Goal: Information Seeking & Learning: Obtain resource

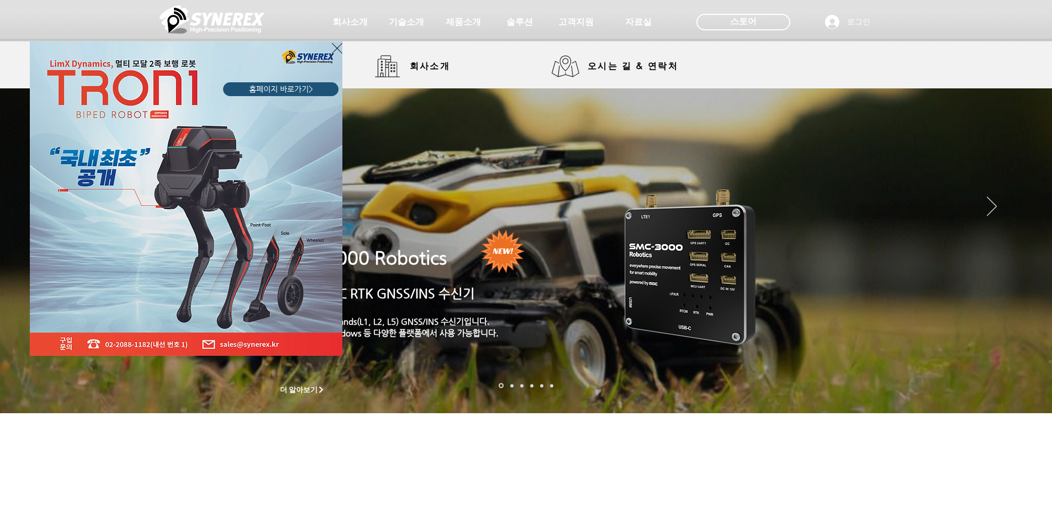
click at [358, 25] on div "LimX Dinamics" at bounding box center [526, 261] width 1052 height 522
click at [430, 64] on div "LimX Dinamics" at bounding box center [526, 261] width 1052 height 522
click at [340, 47] on icon "사이트로 돌아가기" at bounding box center [337, 48] width 10 height 14
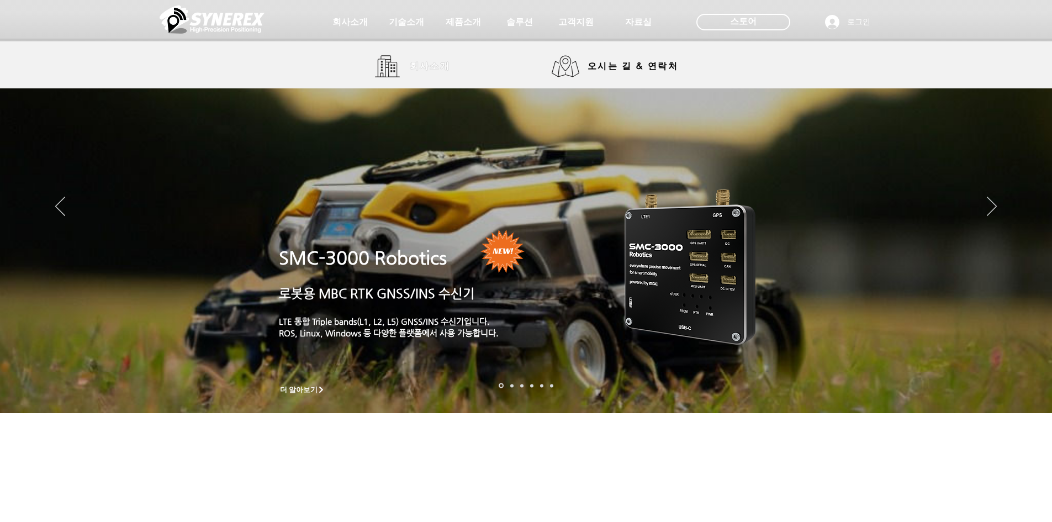
click at [419, 71] on span "회사소개" at bounding box center [430, 67] width 41 height 12
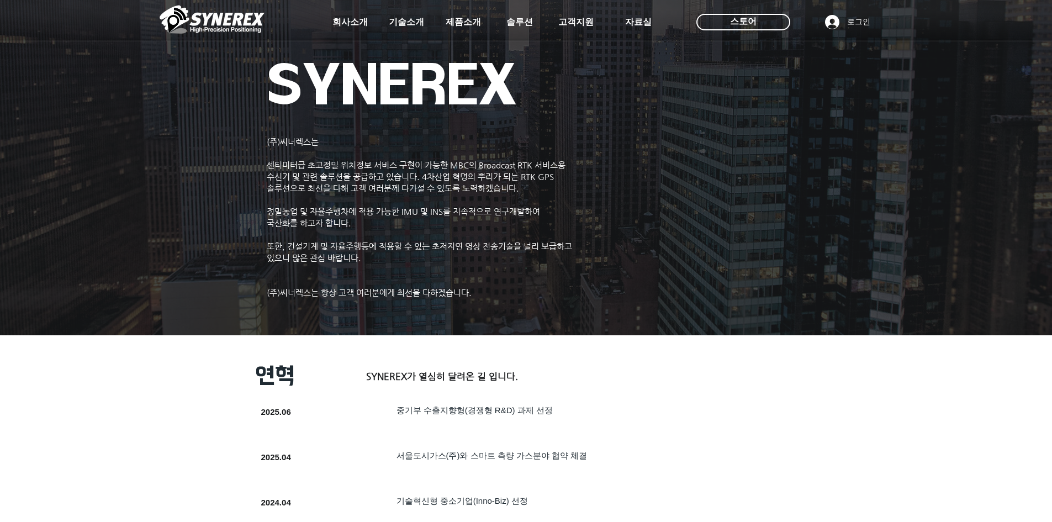
drag, startPoint x: 849, startPoint y: 324, endPoint x: 835, endPoint y: 147, distance: 177.9
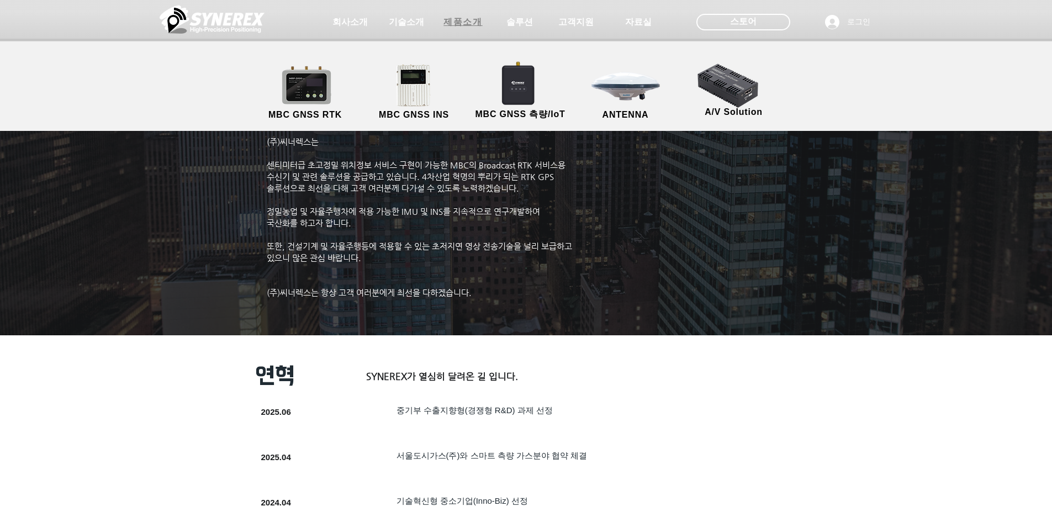
click at [459, 21] on span "제품소개" at bounding box center [463, 23] width 39 height 12
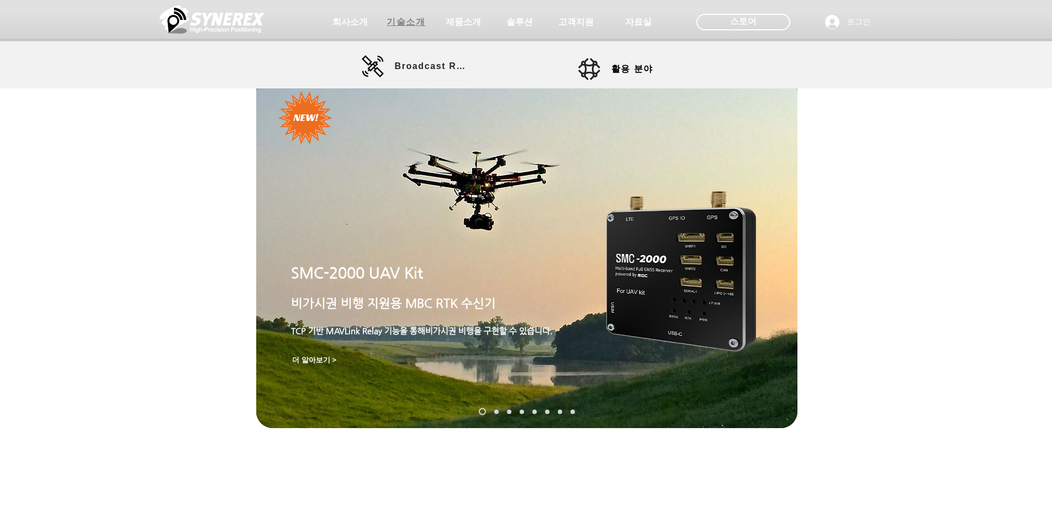
click at [410, 25] on span "기술소개" at bounding box center [406, 23] width 39 height 12
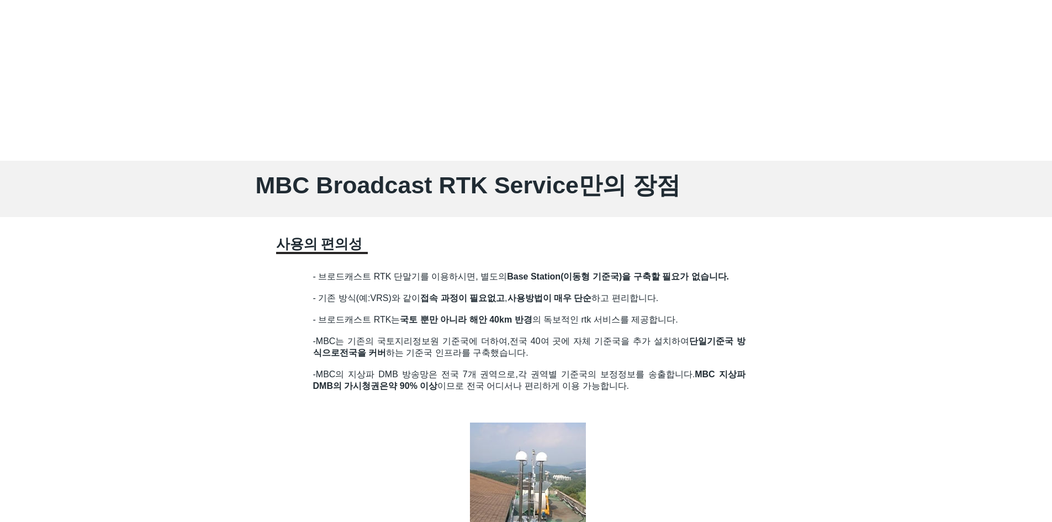
drag, startPoint x: 273, startPoint y: 340, endPoint x: 232, endPoint y: 507, distance: 171.8
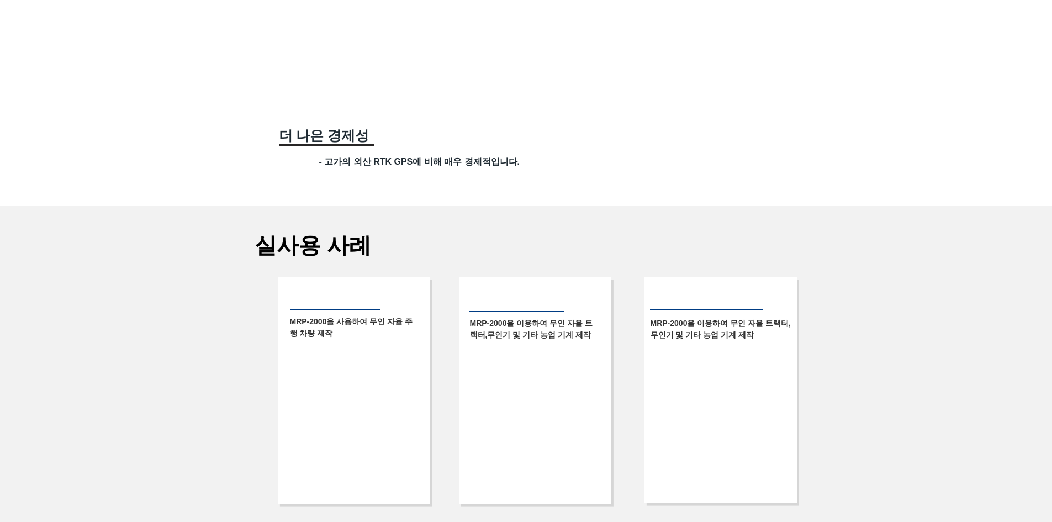
drag, startPoint x: 253, startPoint y: 254, endPoint x: 246, endPoint y: 439, distance: 184.6
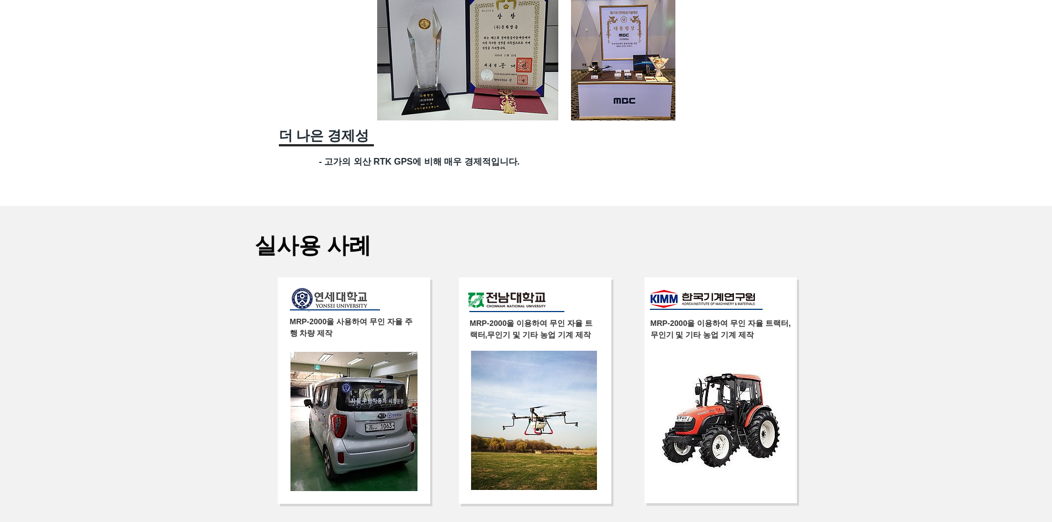
scroll to position [2340, 0]
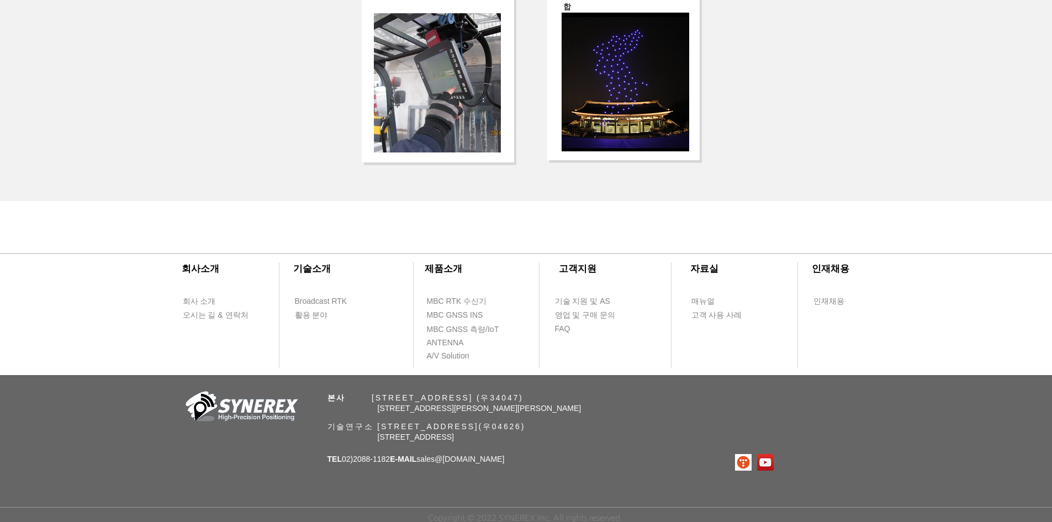
drag, startPoint x: 249, startPoint y: 394, endPoint x: 239, endPoint y: 148, distance: 246.6
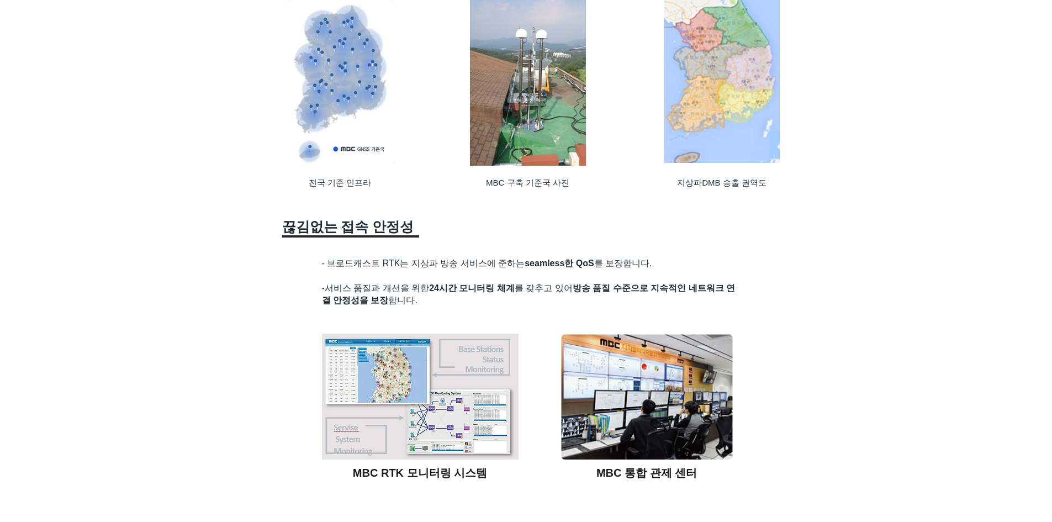
scroll to position [0, 0]
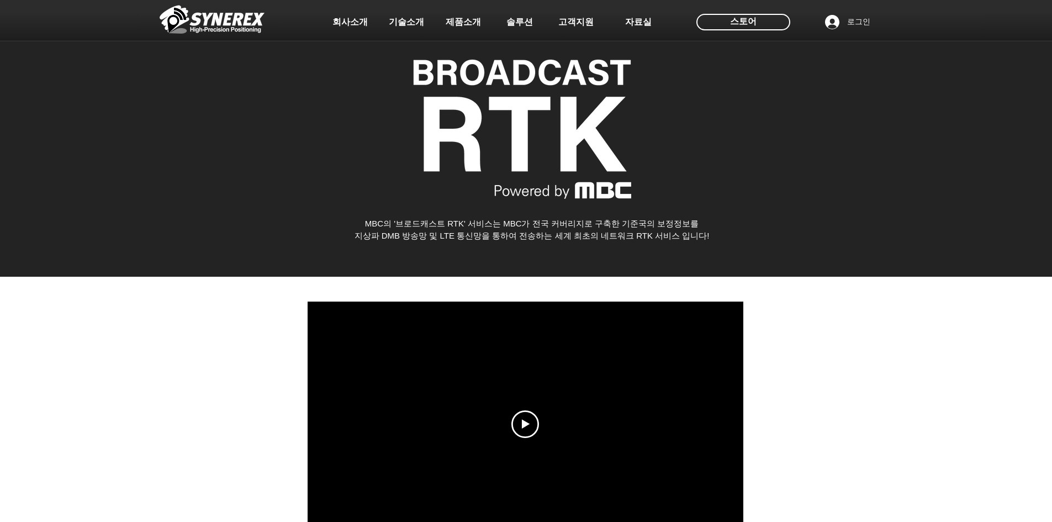
drag, startPoint x: 245, startPoint y: 181, endPoint x: 203, endPoint y: -48, distance: 233.2
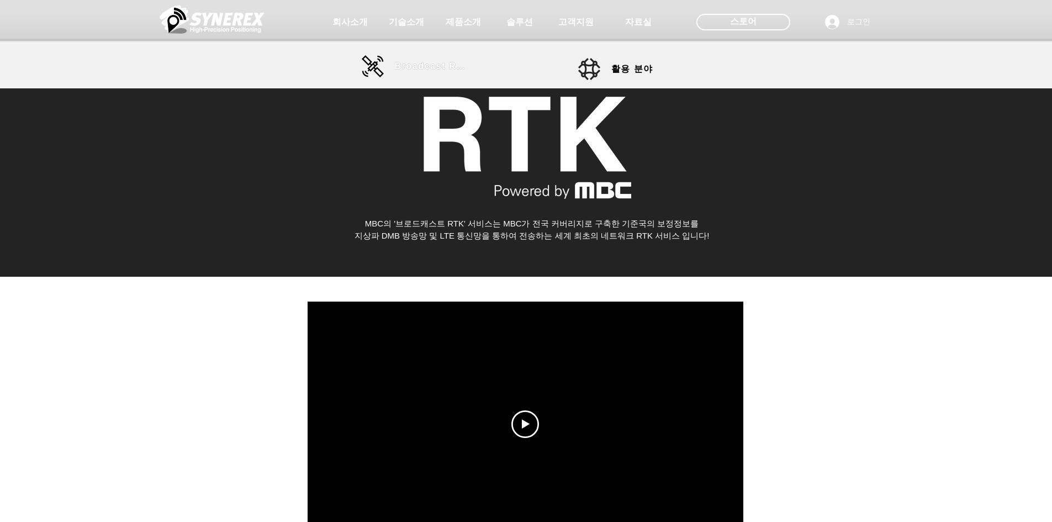
click at [416, 61] on span "Broadcast RTK" at bounding box center [432, 66] width 75 height 10
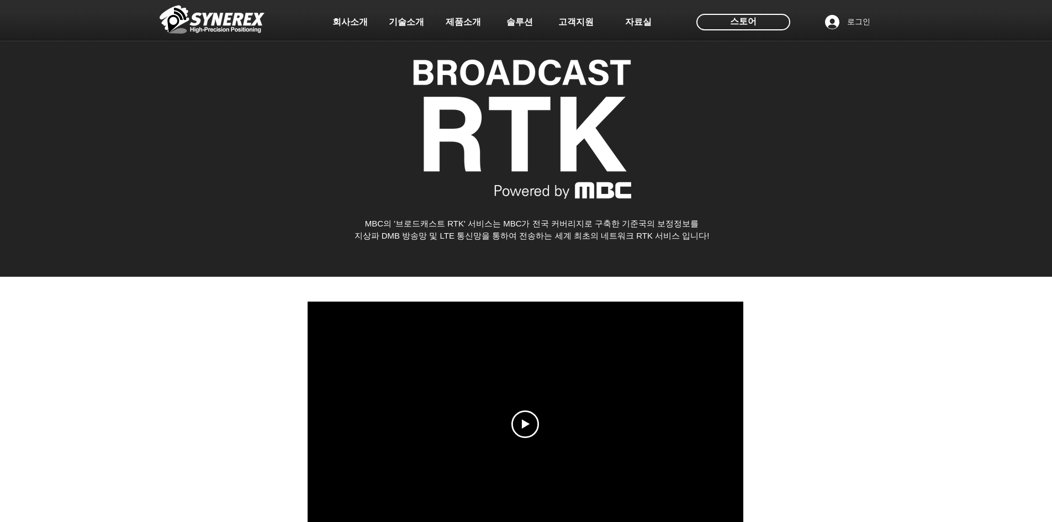
click at [209, 364] on div at bounding box center [526, 425] width 1052 height 296
click at [155, 393] on div at bounding box center [526, 425] width 1052 height 296
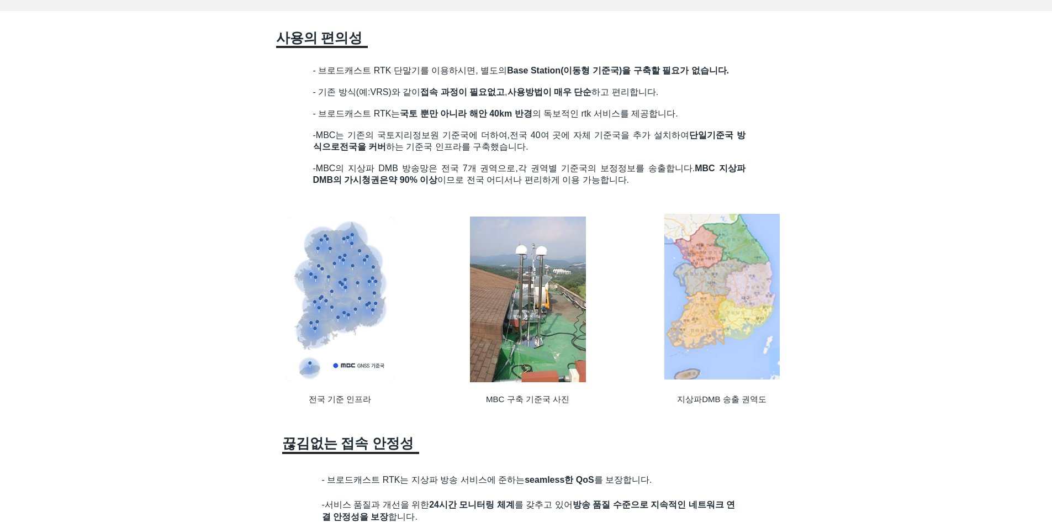
scroll to position [677, 0]
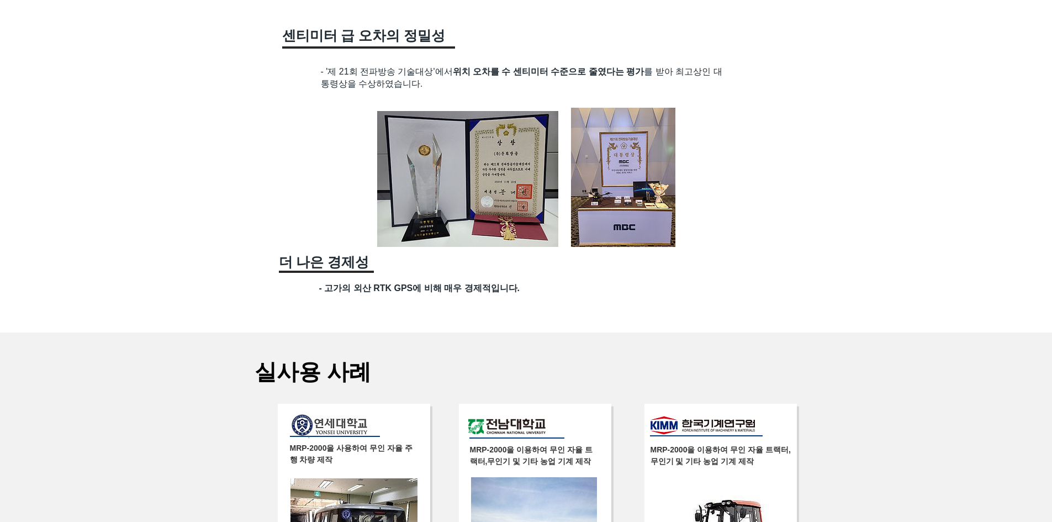
scroll to position [1604, 0]
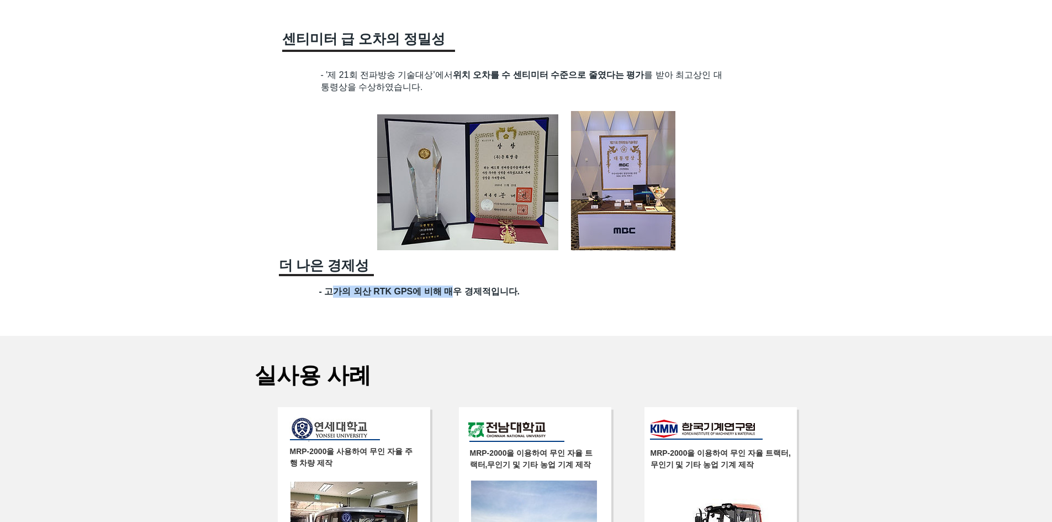
drag, startPoint x: 332, startPoint y: 298, endPoint x: 458, endPoint y: 298, distance: 126.0
click at [458, 296] on span "- 고가의 외산 RTK GPS에 비해 매우 경제적입니다." at bounding box center [419, 291] width 201 height 9
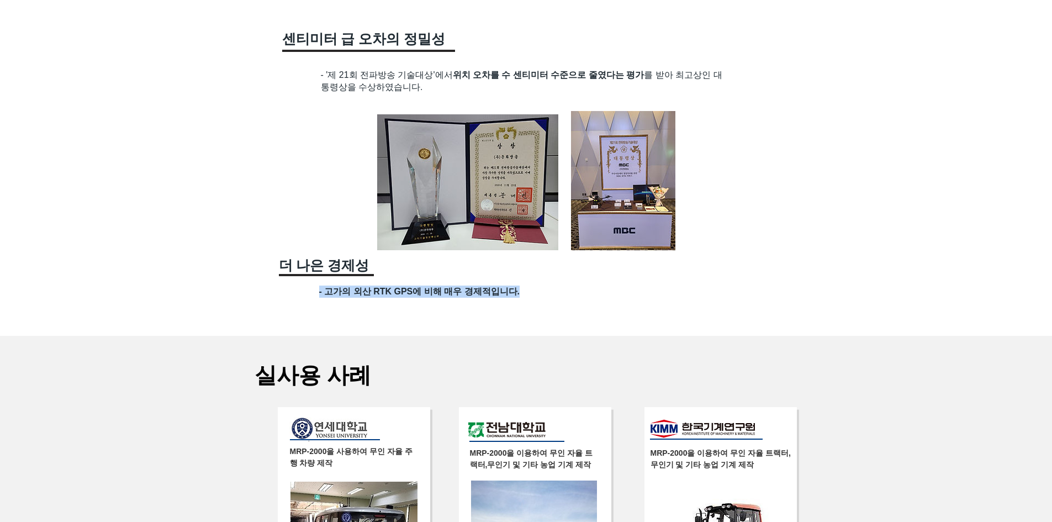
click at [458, 296] on span "- 고가의 외산 RTK GPS에 비해 매우 경제적입니다." at bounding box center [419, 291] width 201 height 9
click at [224, 340] on div at bounding box center [526, 18] width 1052 height 1881
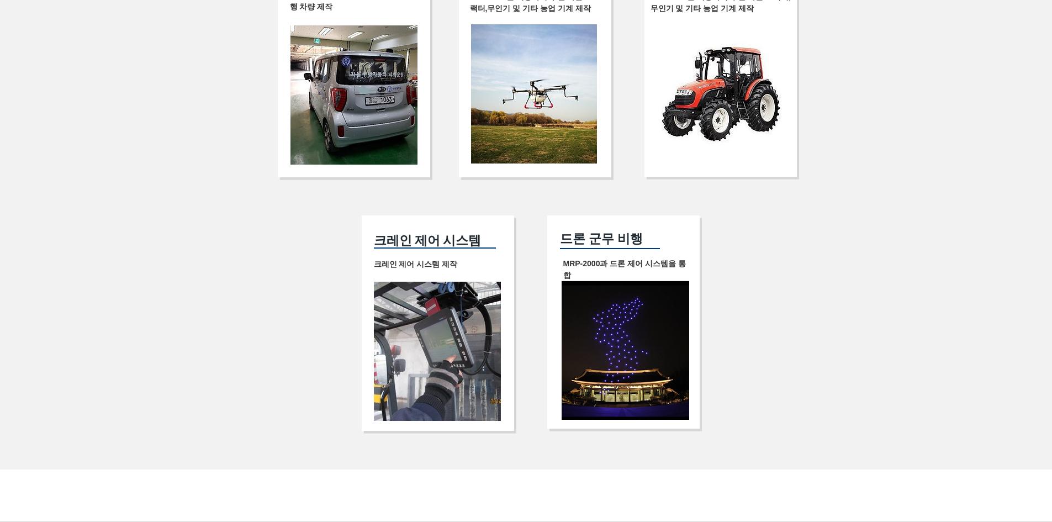
scroll to position [2340, 0]
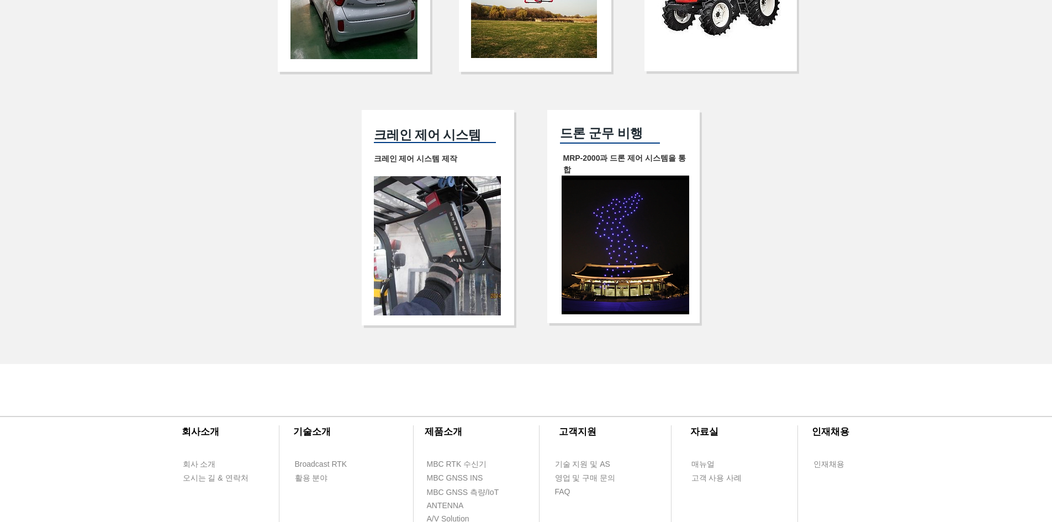
drag, startPoint x: 197, startPoint y: 465, endPoint x: 217, endPoint y: 285, distance: 181.3
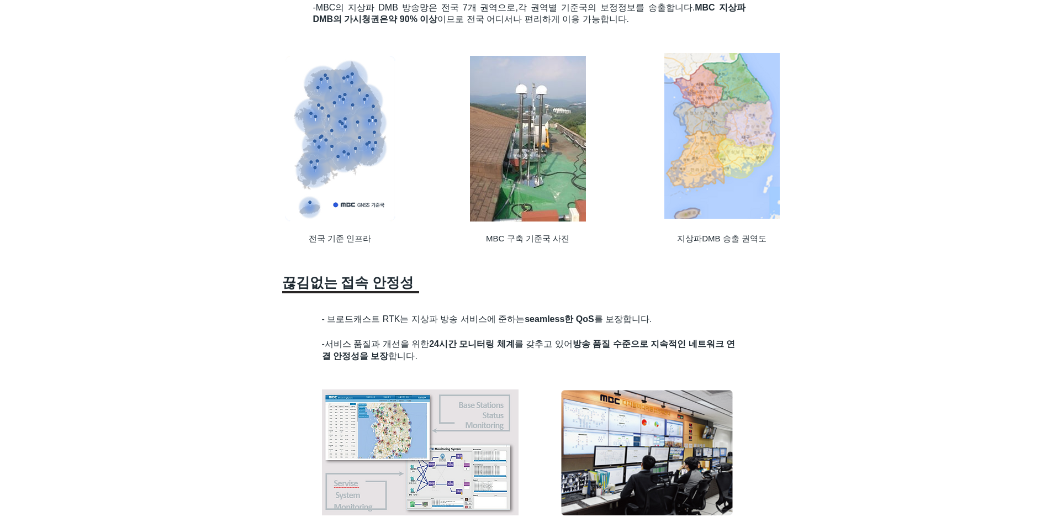
scroll to position [129, 0]
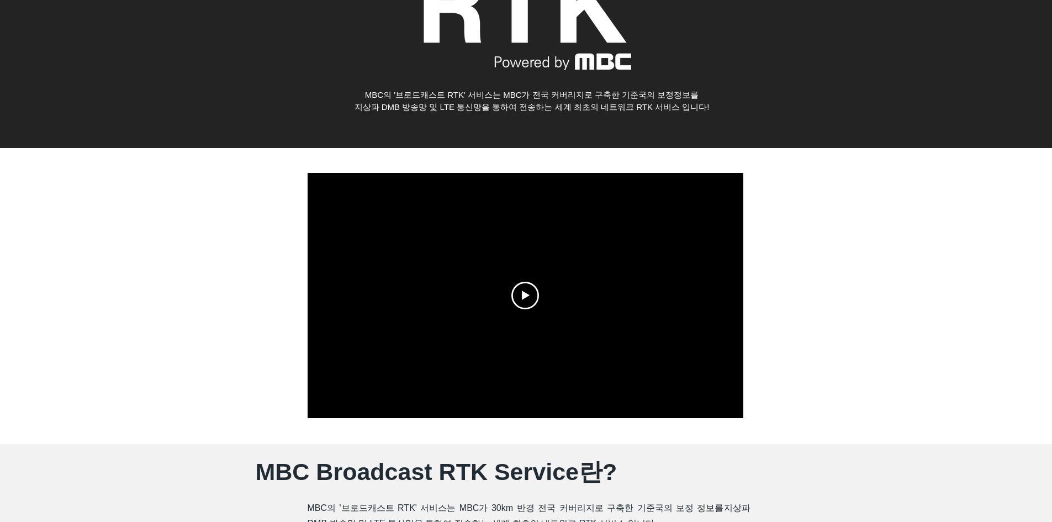
drag, startPoint x: 219, startPoint y: 373, endPoint x: 256, endPoint y: 164, distance: 212.0
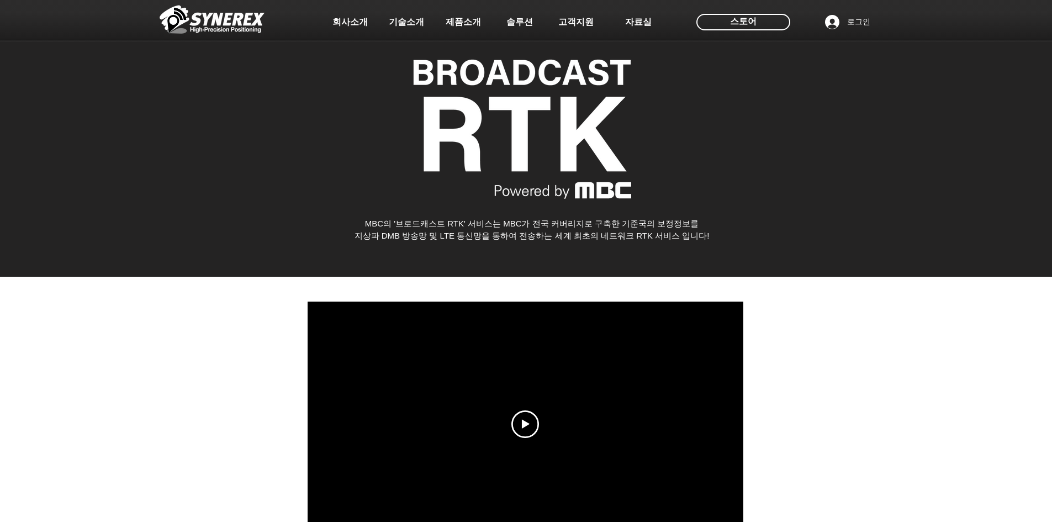
scroll to position [442, 0]
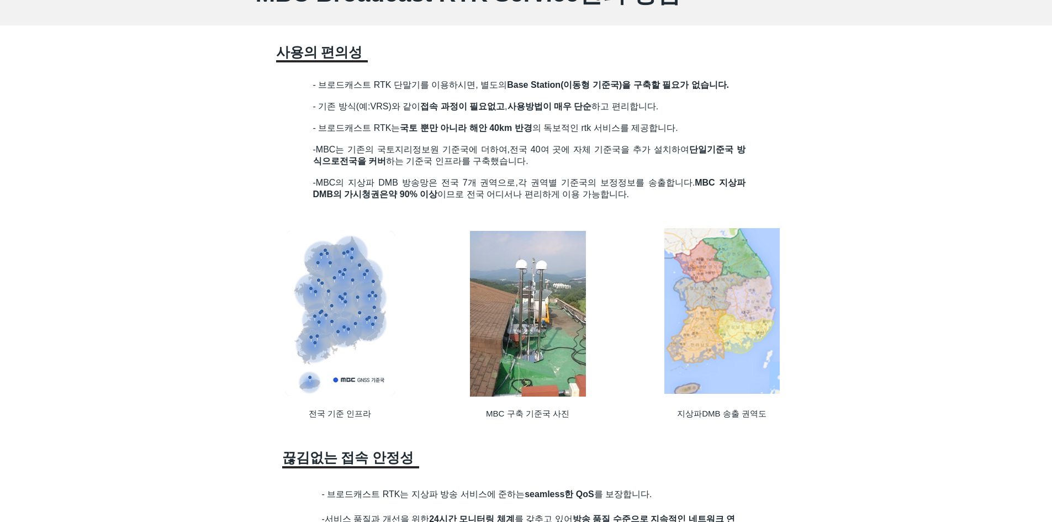
scroll to position [663, 0]
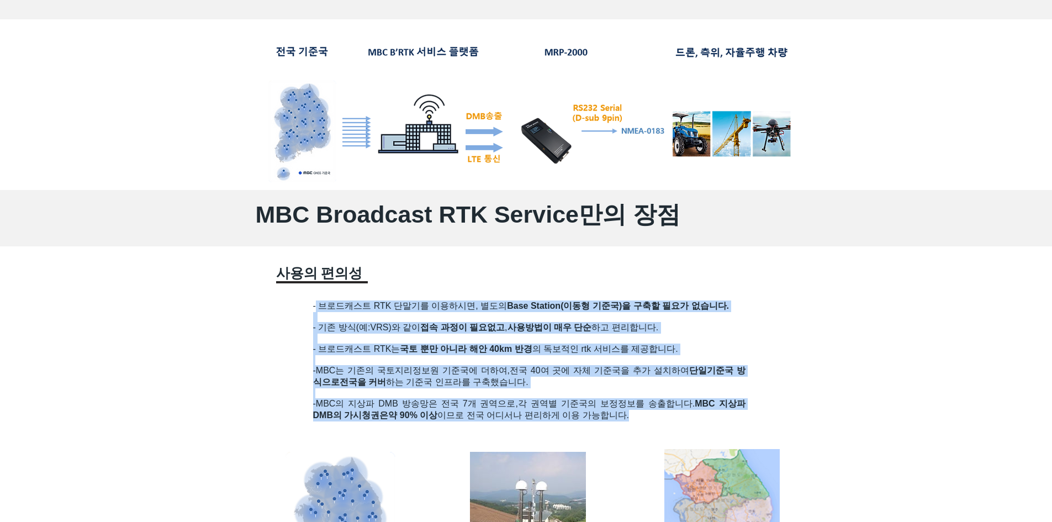
drag, startPoint x: 316, startPoint y: 307, endPoint x: 729, endPoint y: 416, distance: 426.8
click at [729, 416] on div "- 브로드캐스트 RTK 단말기를 이용하시면, 별도의 Base Station(이동형 기준국)을 구축할 필요가 없습니다. - 기존 방식(예:VRS…" at bounding box center [529, 369] width 433 height 136
click at [729, 416] on p "-MBC의 지상파 DMB 방송망은 전국 7개 권역으로, 각 권역별 기준국의 보정정보를 송출합니다. MBC 지상파 DMB의 가시청권은 약 90%…" at bounding box center [529, 409] width 433 height 23
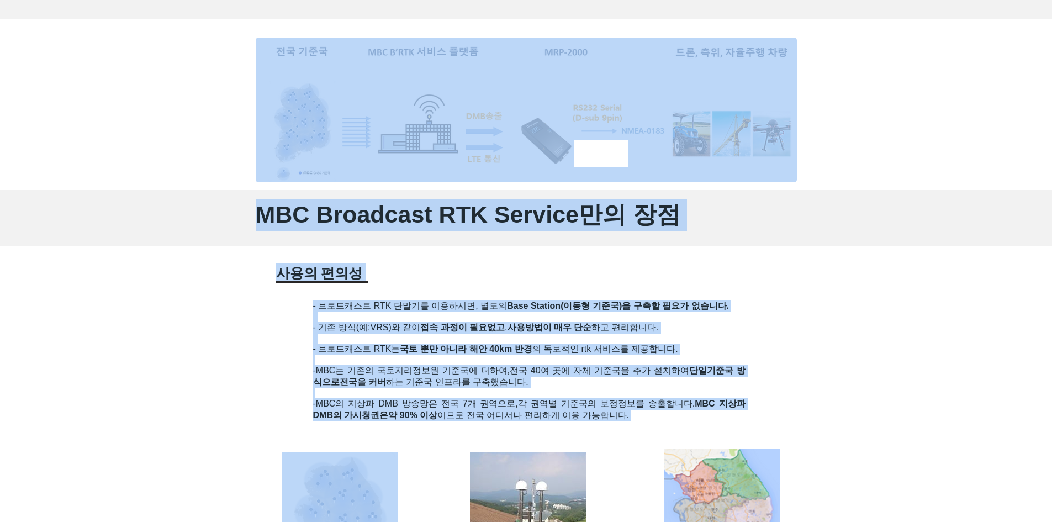
drag, startPoint x: 729, startPoint y: 416, endPoint x: 741, endPoint y: 292, distance: 125.0
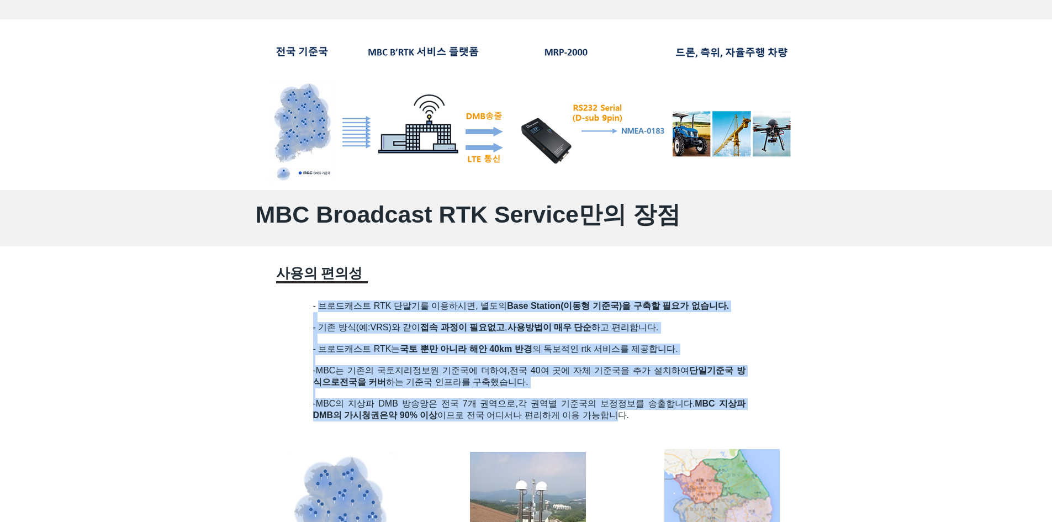
drag, startPoint x: 318, startPoint y: 304, endPoint x: 630, endPoint y: 418, distance: 331.7
click at [630, 418] on div "- 브로드캐스트 RTK 단말기를 이용하시면, 별도의 Base Station(이동형 기준국)을 구축할 필요가 없습니다. - 기존 방식(예:VRS…" at bounding box center [529, 369] width 433 height 136
click at [629, 418] on span "약 90% 이상 이므로 전국 어디서나 편리하게 이용 가능합니다." at bounding box center [508, 414] width 241 height 9
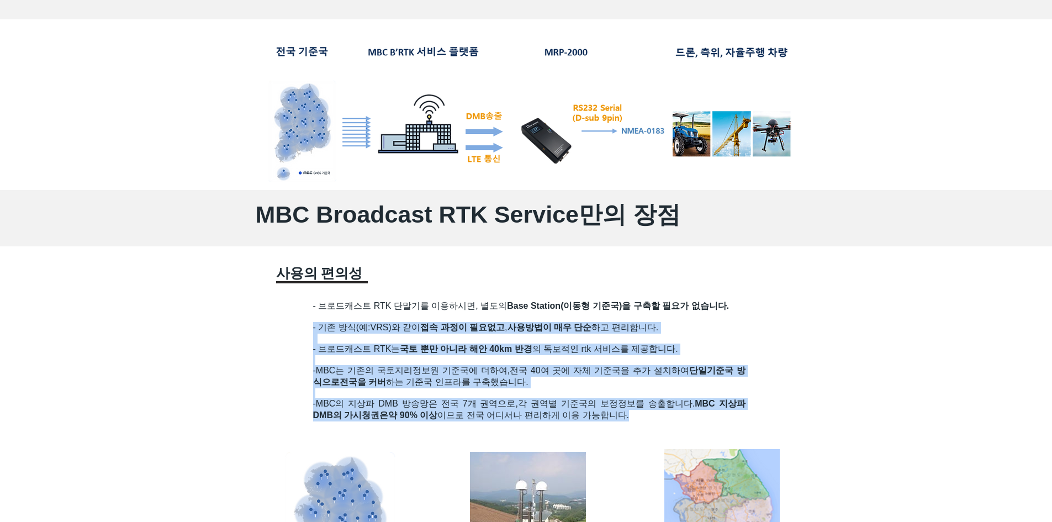
drag, startPoint x: 640, startPoint y: 419, endPoint x: 620, endPoint y: 315, distance: 105.8
click at [620, 315] on div "- 브로드캐스트 RTK 단말기를 이용하시면, 별도의 Base Station(이동형 기준국)을 구축할 필요가 없습니다. - 기존 방식(예:VRS…" at bounding box center [529, 369] width 433 height 136
click at [619, 315] on h2 at bounding box center [529, 317] width 433 height 10
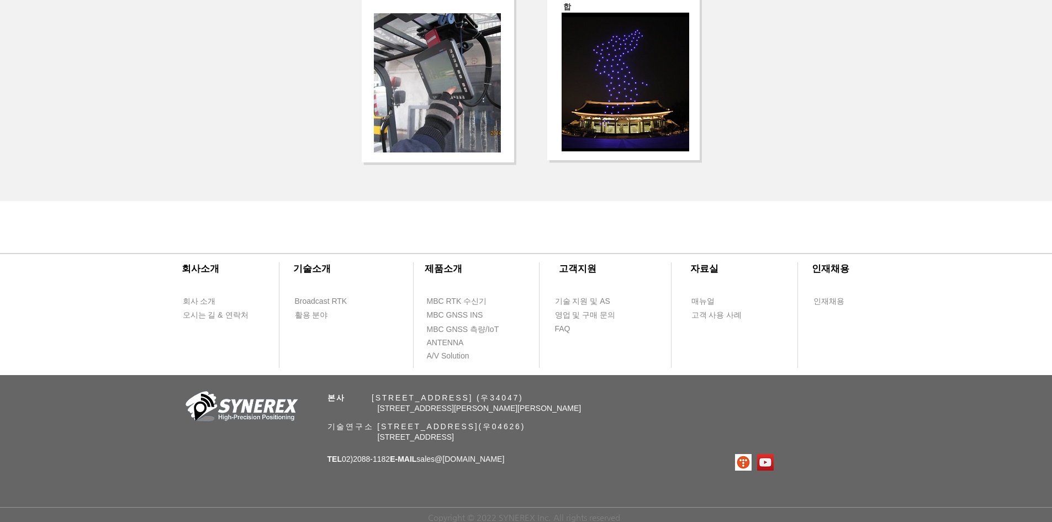
scroll to position [0, 0]
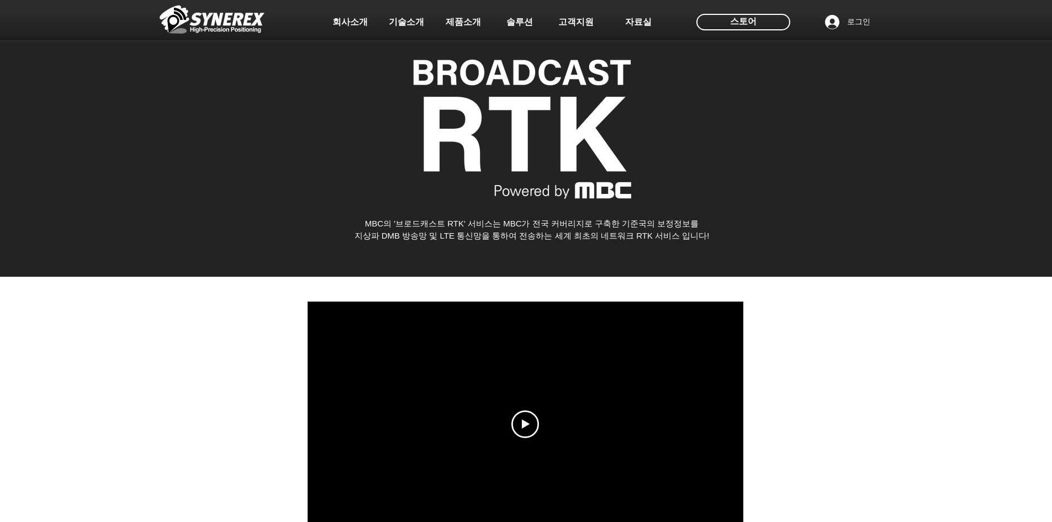
drag, startPoint x: 171, startPoint y: 478, endPoint x: 171, endPoint y: 165, distance: 313.8
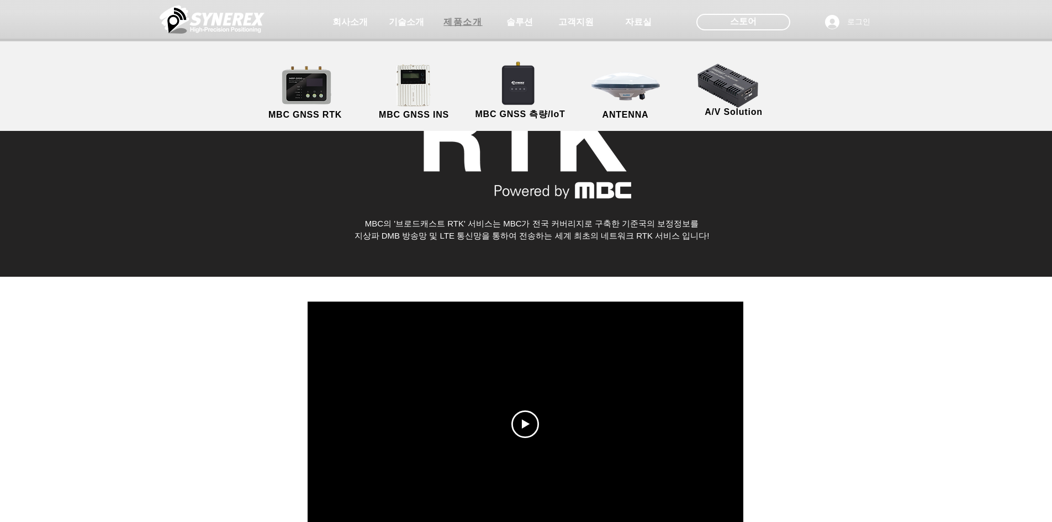
click at [466, 25] on span "제품소개" at bounding box center [463, 23] width 39 height 12
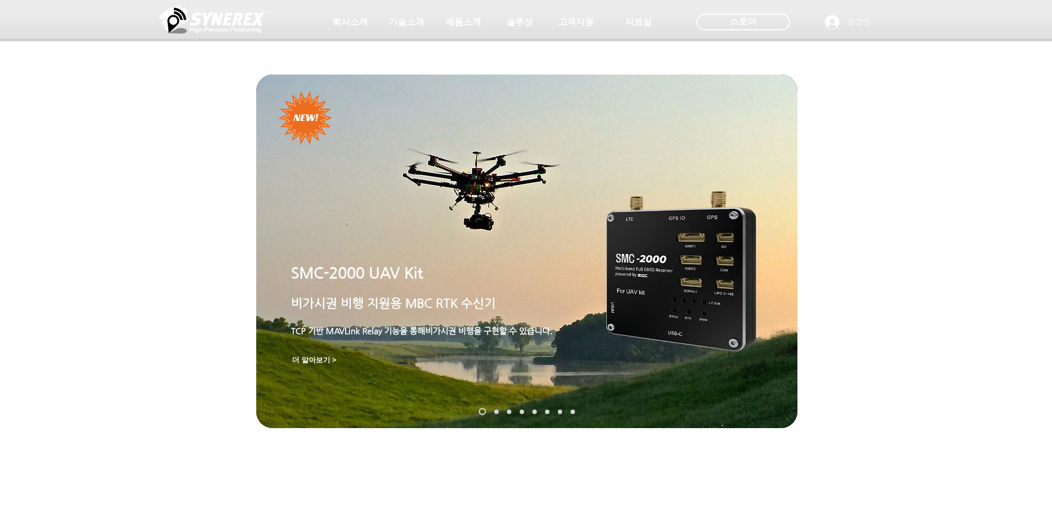
click at [496, 412] on link "SynRTK" at bounding box center [496, 411] width 4 height 4
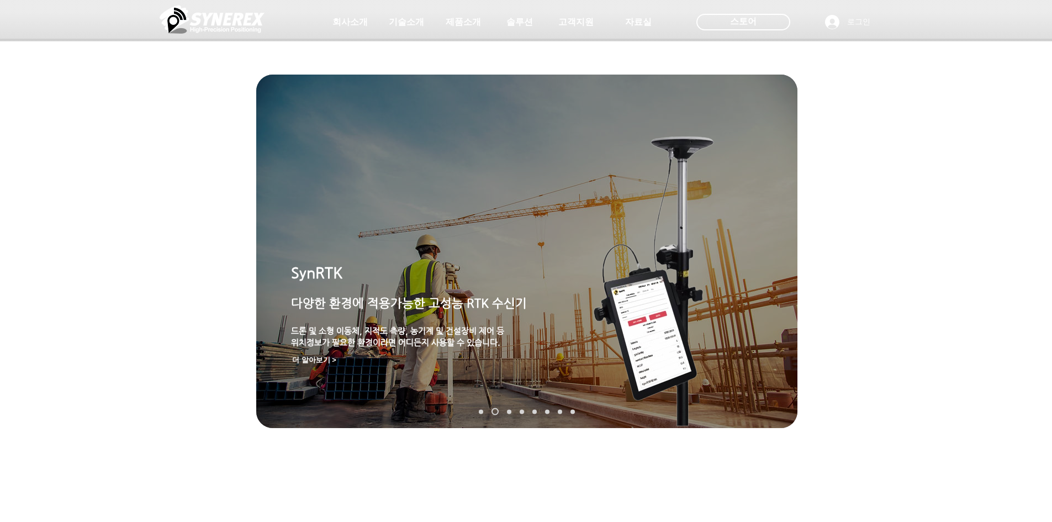
click at [510, 410] on link "MGI-2000" at bounding box center [509, 411] width 4 height 4
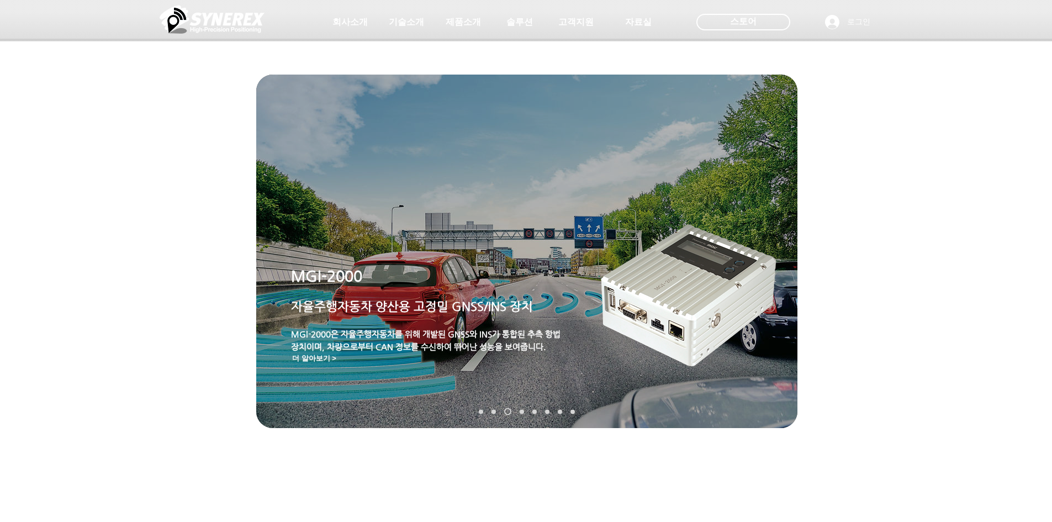
click at [526, 412] on nav "슬라이드" at bounding box center [527, 411] width 104 height 7
click at [515, 411] on nav "슬라이드" at bounding box center [527, 411] width 104 height 7
click at [521, 411] on link "MRP-2000" at bounding box center [522, 411] width 4 height 4
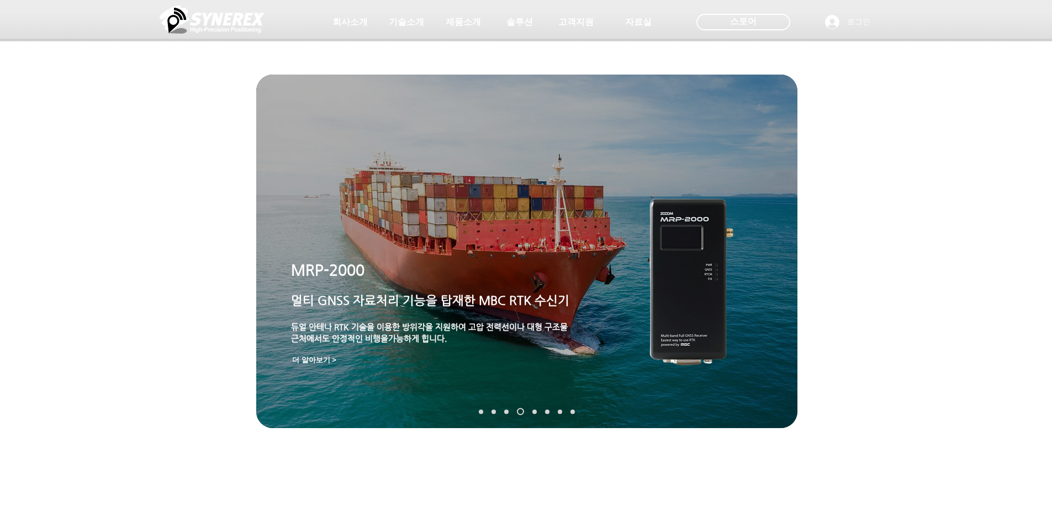
click at [534, 407] on img "슬라이드쇼" at bounding box center [526, 252] width 541 height 354
click at [538, 407] on img "슬라이드쇼" at bounding box center [526, 252] width 541 height 354
click at [536, 412] on link "TDR-3000" at bounding box center [535, 411] width 4 height 4
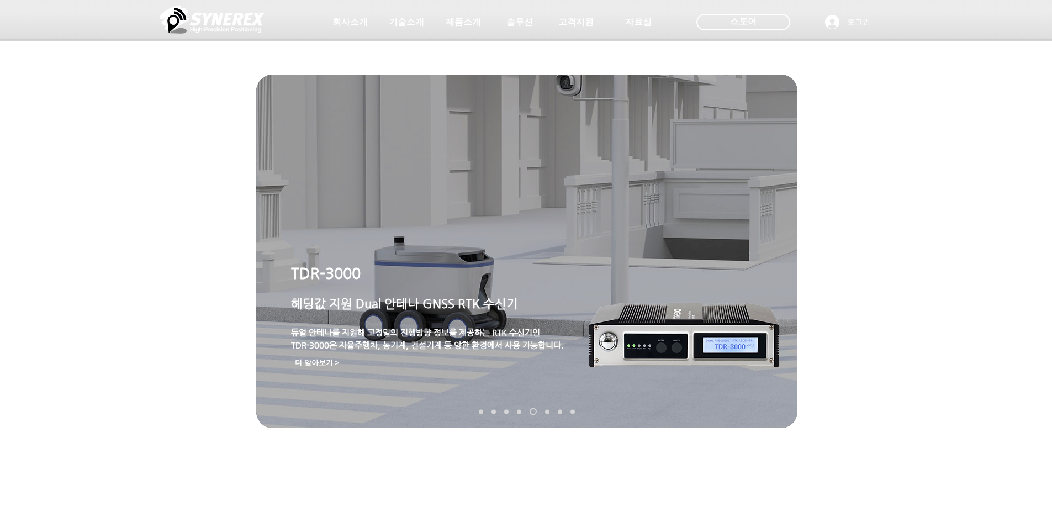
click at [545, 411] on nav "슬라이드" at bounding box center [527, 411] width 104 height 7
click at [548, 411] on link "MDU-2000" at bounding box center [547, 411] width 4 height 4
click at [549, 412] on link "MDU-2000" at bounding box center [547, 411] width 4 height 4
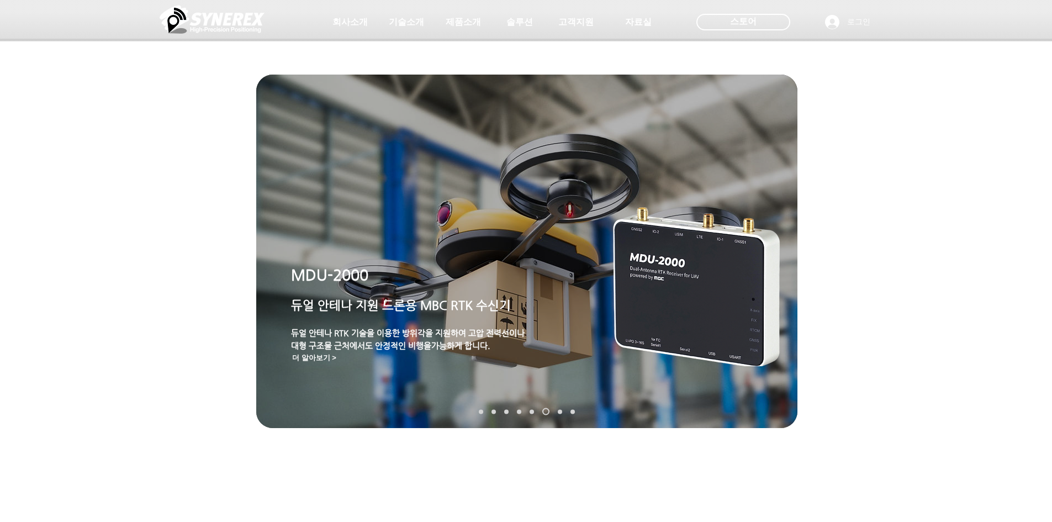
drag, startPoint x: 152, startPoint y: 370, endPoint x: 162, endPoint y: 126, distance: 243.8
click at [183, 131] on div at bounding box center [526, 82] width 1052 height 164
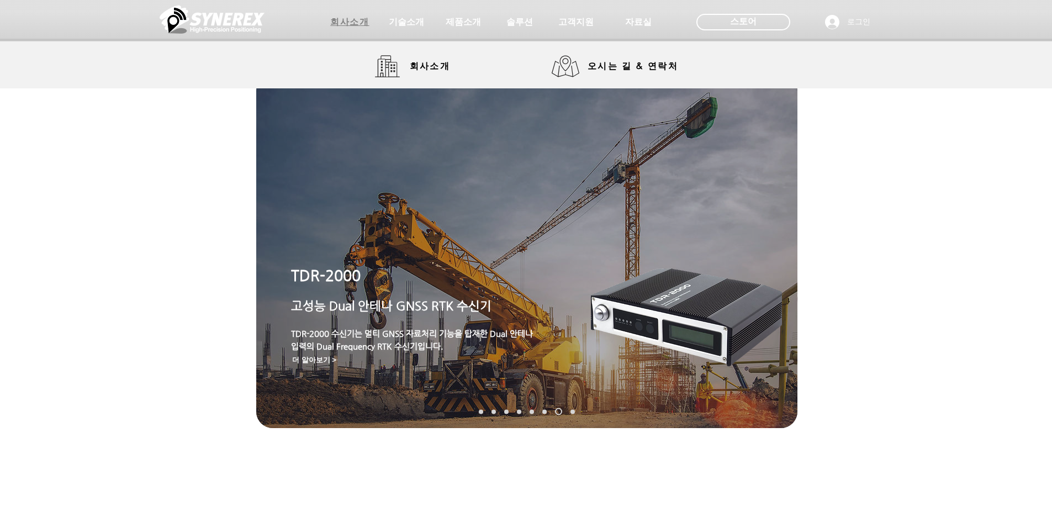
click at [367, 24] on span "회사소개" at bounding box center [349, 23] width 39 height 12
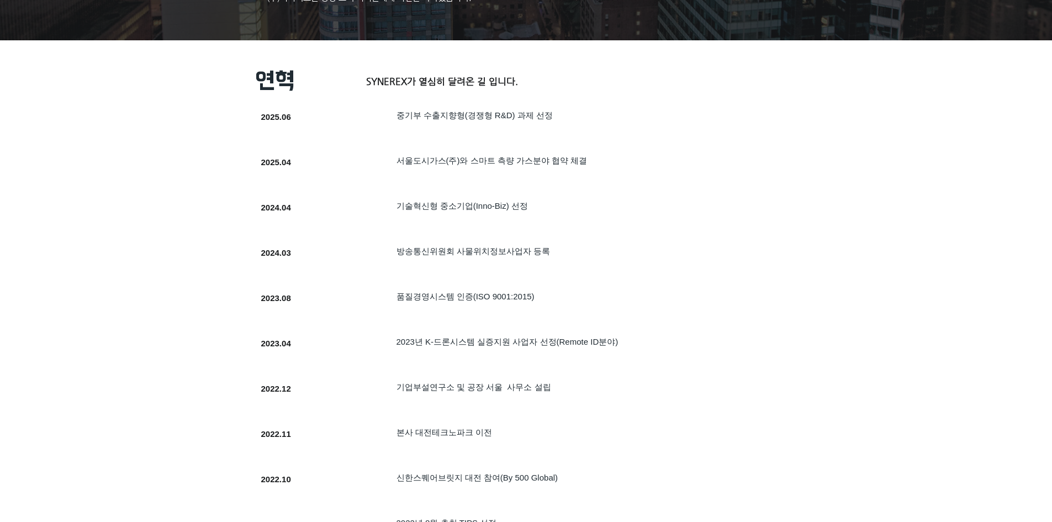
scroll to position [110, 0]
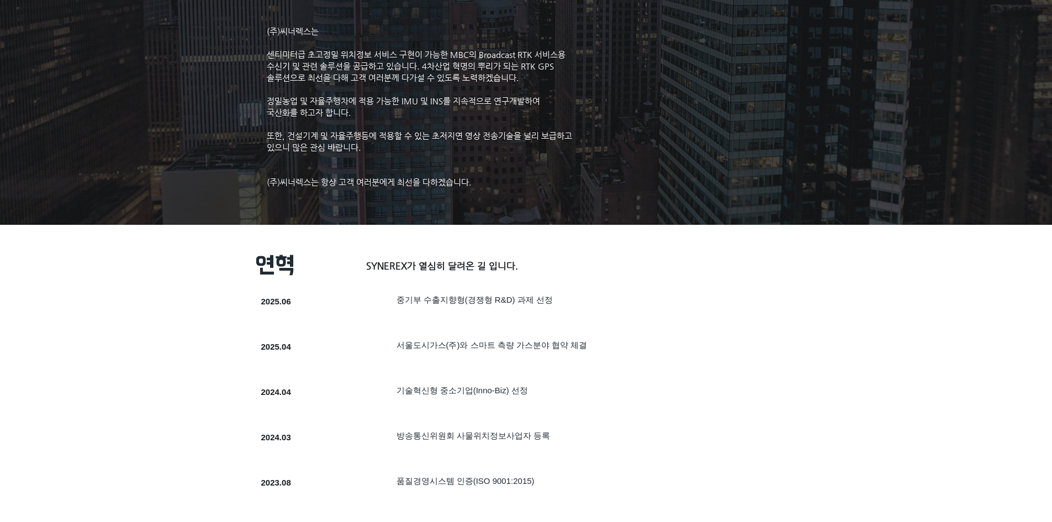
click at [385, 265] on span "SYNEREX가 열심히 달려온 길 입니다." at bounding box center [442, 265] width 152 height 11
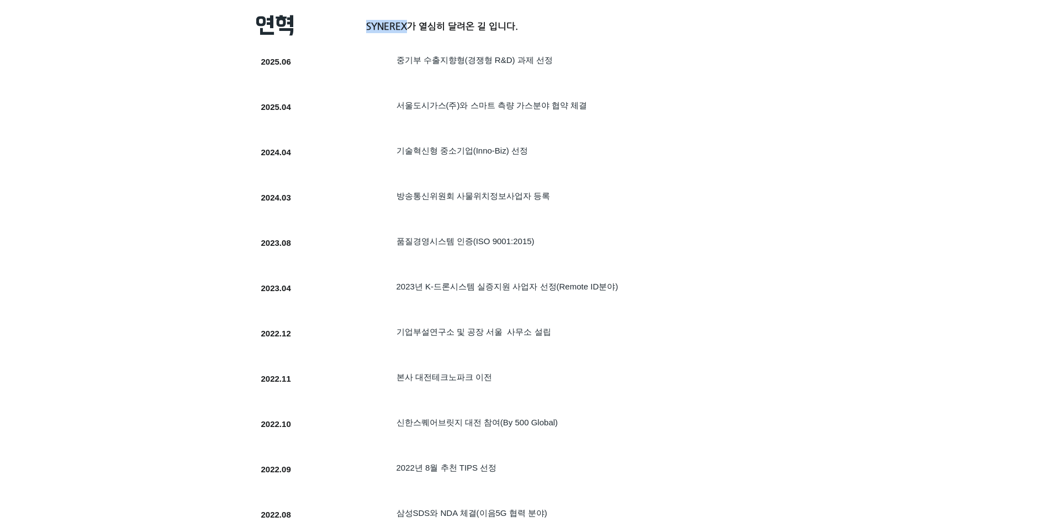
drag, startPoint x: 776, startPoint y: 155, endPoint x: 734, endPoint y: 361, distance: 210.2
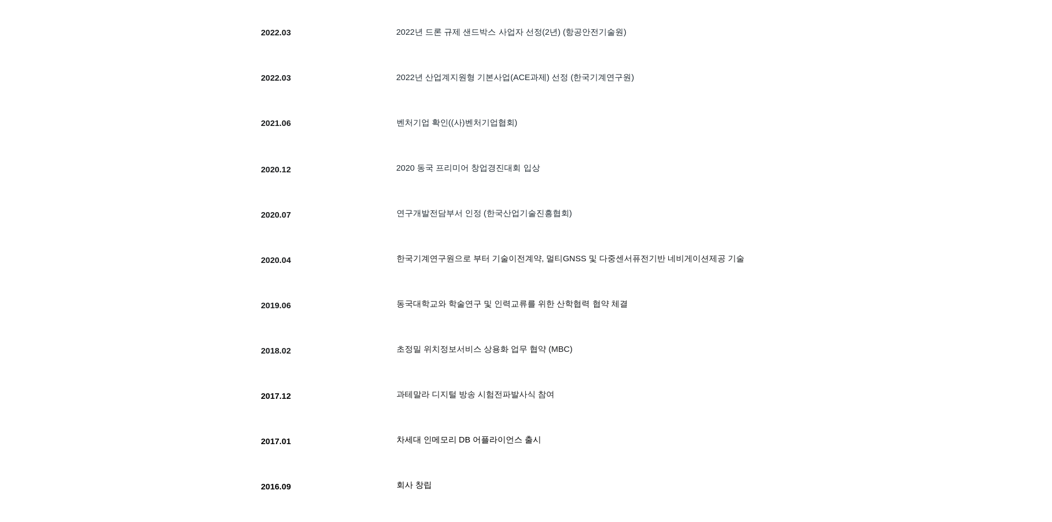
click at [733, 349] on h5 "초정밀 위치정보서비스 상용화 업무 협약 (MBC)" at bounding box center [573, 349] width 352 height 12
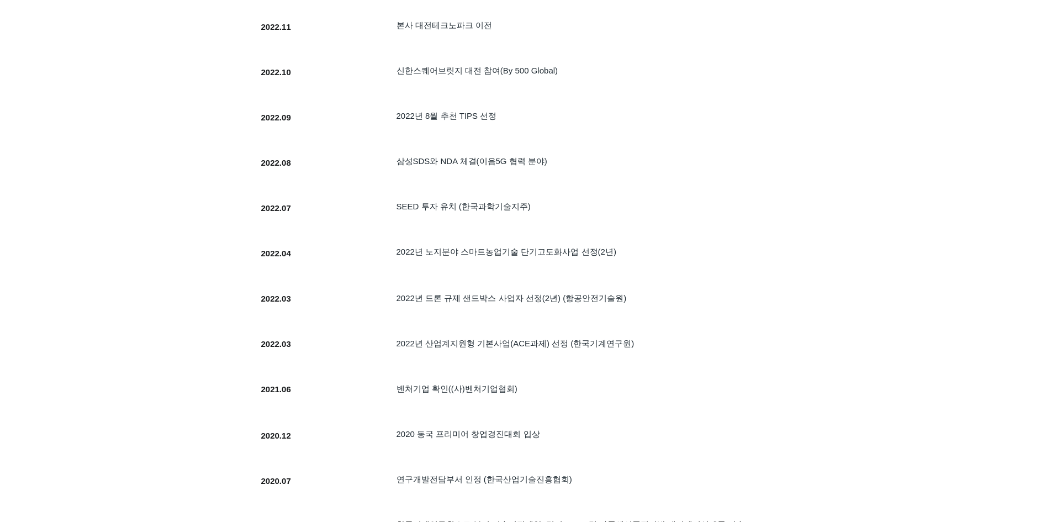
scroll to position [0, 0]
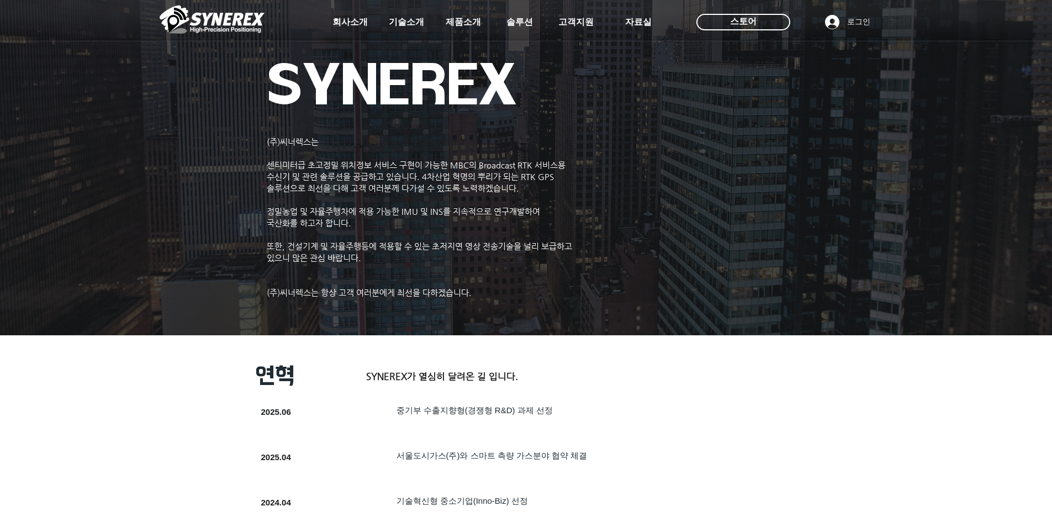
drag, startPoint x: 747, startPoint y: 394, endPoint x: 717, endPoint y: 143, distance: 253.2
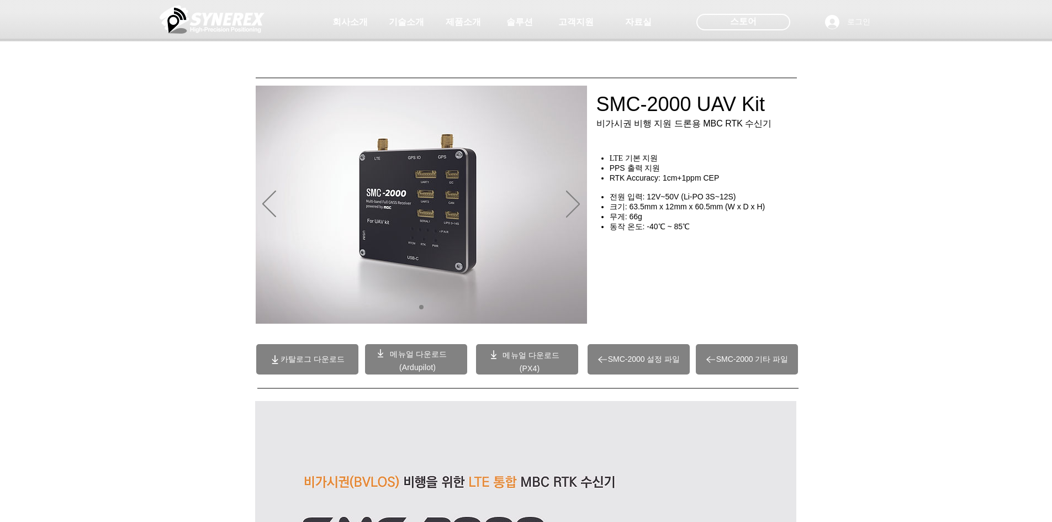
click at [640, 221] on span "무게: 66g" at bounding box center [626, 216] width 33 height 9
drag, startPoint x: 648, startPoint y: 201, endPoint x: 743, endPoint y: 226, distance: 98.2
click at [743, 226] on div "LTE 기본 지원 PPS 출력 지원 RTK Accuracy: 1cm+1ppm CEP ​ ​ 전원 입력: 12V~50V (Li-PO 3S~12S…" at bounding box center [700, 203] width 208 height 99
click at [743, 222] on h4 "무게: 66g" at bounding box center [707, 217] width 194 height 10
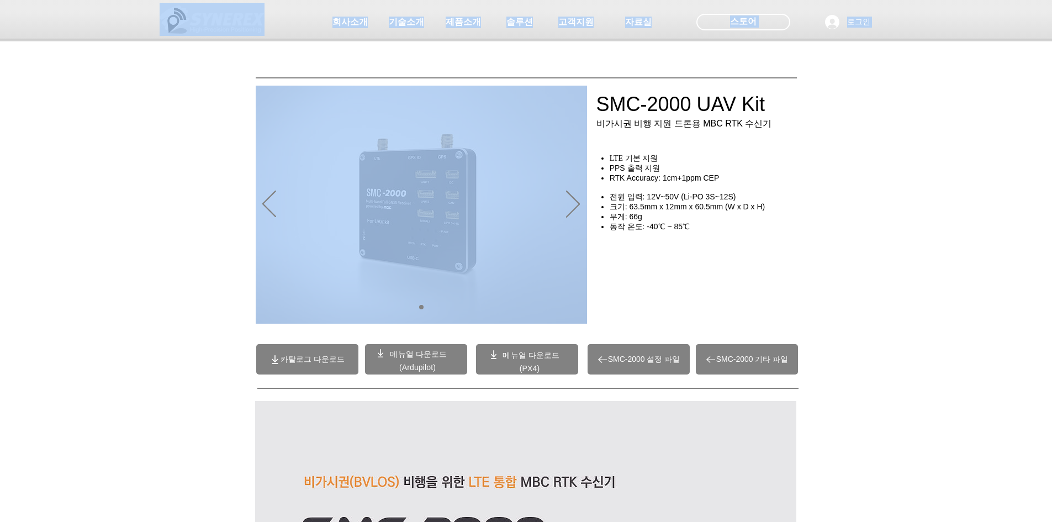
drag, startPoint x: 724, startPoint y: 239, endPoint x: 723, endPoint y: 198, distance: 40.9
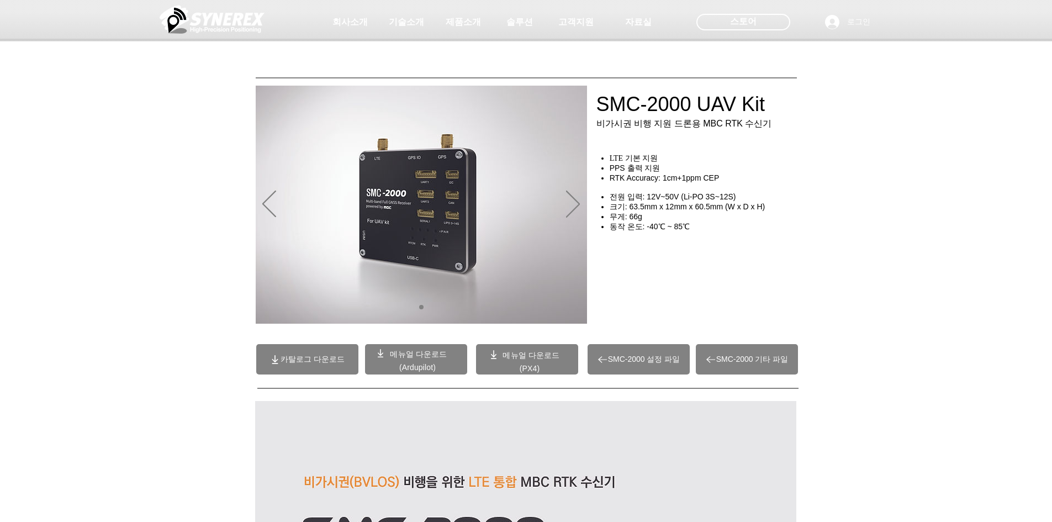
click at [723, 198] on span "전원 입력: 12V~50V (Li-PO 3S~12S)" at bounding box center [673, 196] width 127 height 9
drag, startPoint x: 686, startPoint y: 206, endPoint x: 736, endPoint y: 202, distance: 50.4
click at [736, 202] on h4 "전원 입력: 12V~50V (Li-PO 3S~12S)" at bounding box center [707, 197] width 194 height 10
click at [713, 231] on h4 "동작 온도: -40℃ ~ 85℃" at bounding box center [707, 227] width 194 height 10
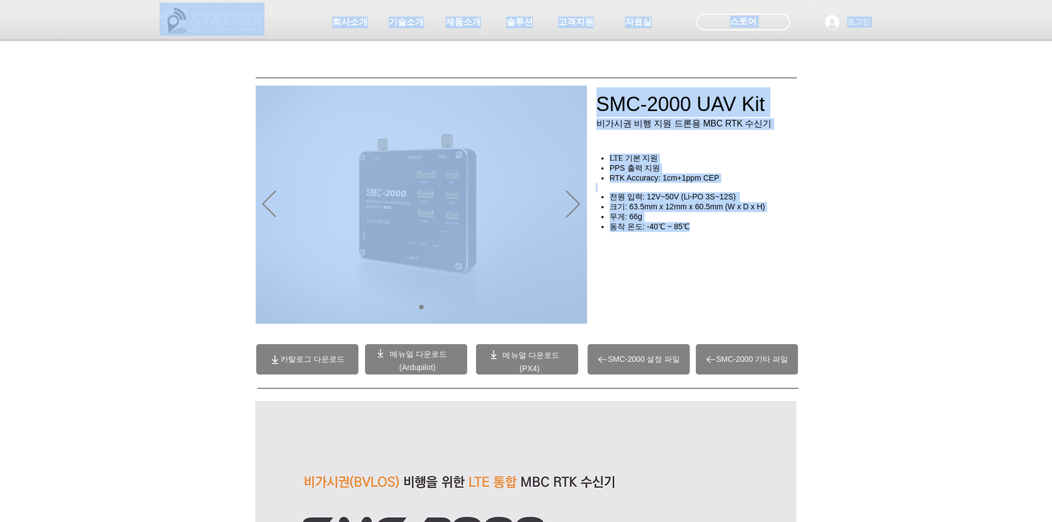
drag, startPoint x: 694, startPoint y: 235, endPoint x: 673, endPoint y: 162, distance: 76.4
click at [845, 214] on div "main content" at bounding box center [526, 251] width 1052 height 165
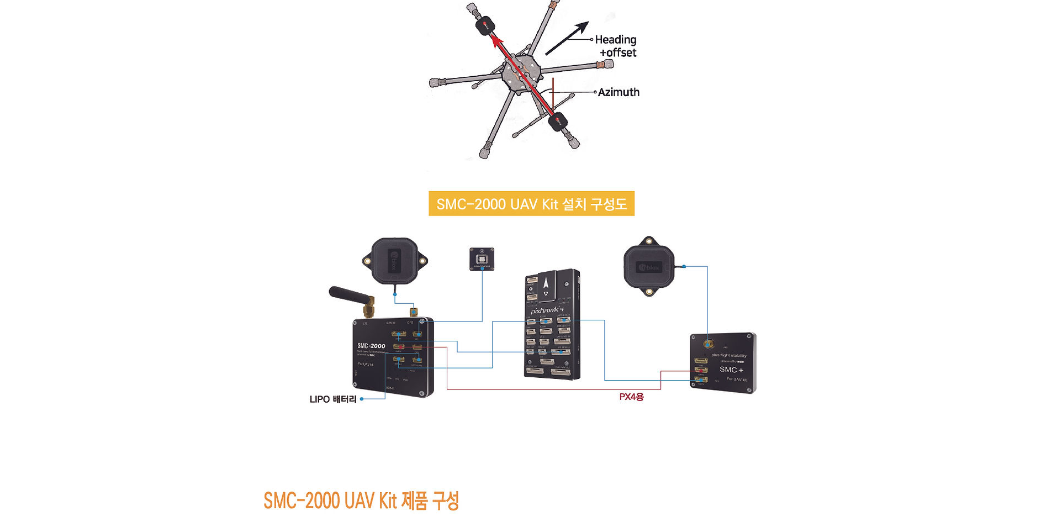
scroll to position [6373, 0]
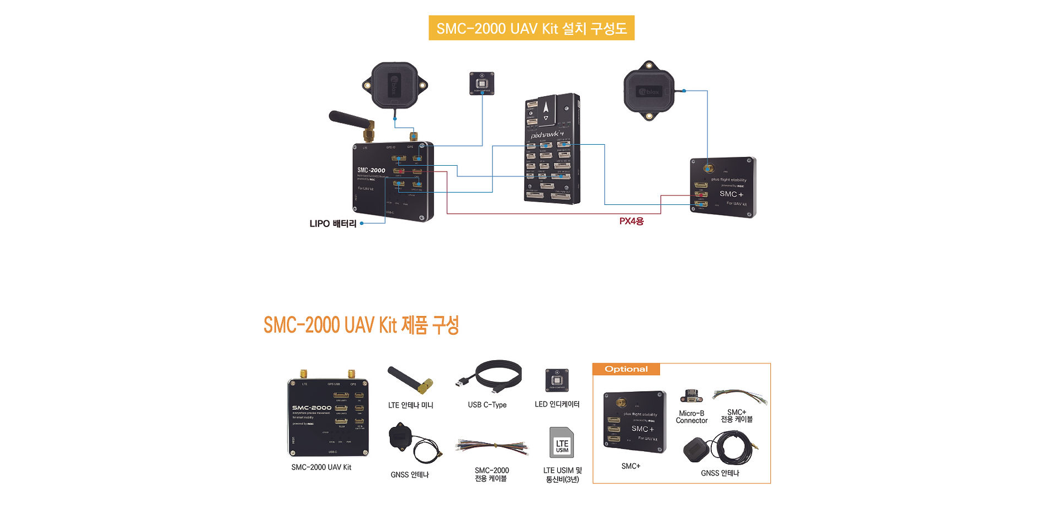
scroll to position [7064, 0]
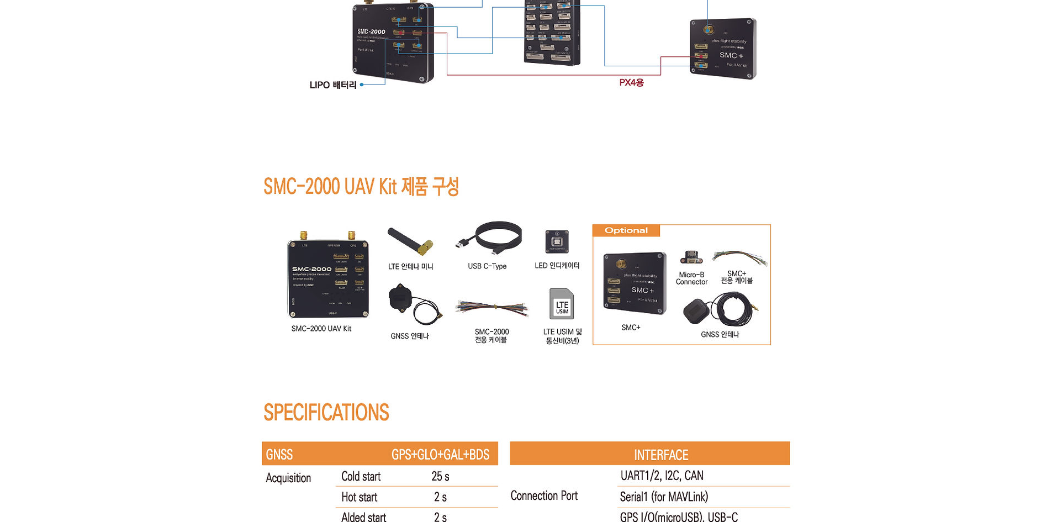
drag, startPoint x: 956, startPoint y: 327, endPoint x: 954, endPoint y: 222, distance: 105.6
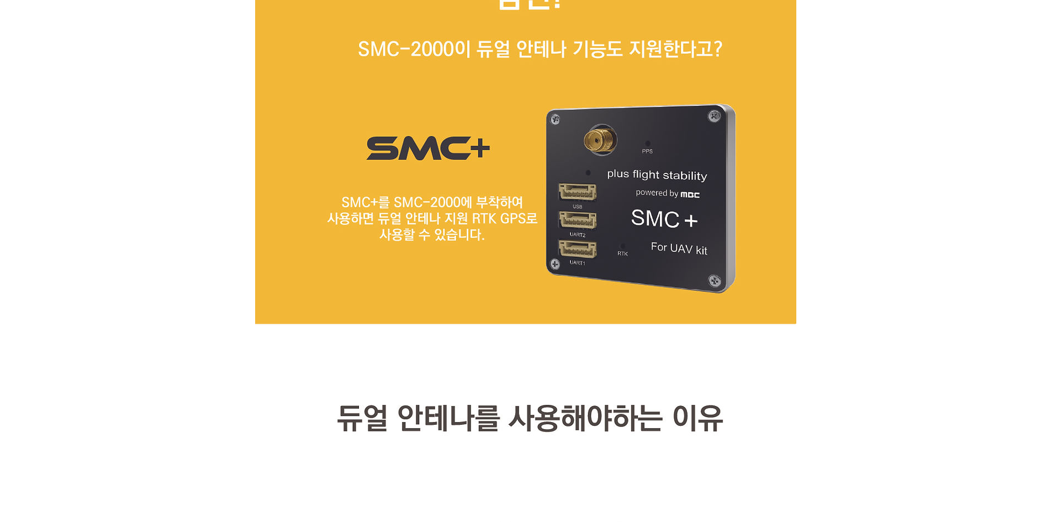
drag, startPoint x: 946, startPoint y: 273, endPoint x: 946, endPoint y: 85, distance: 188.4
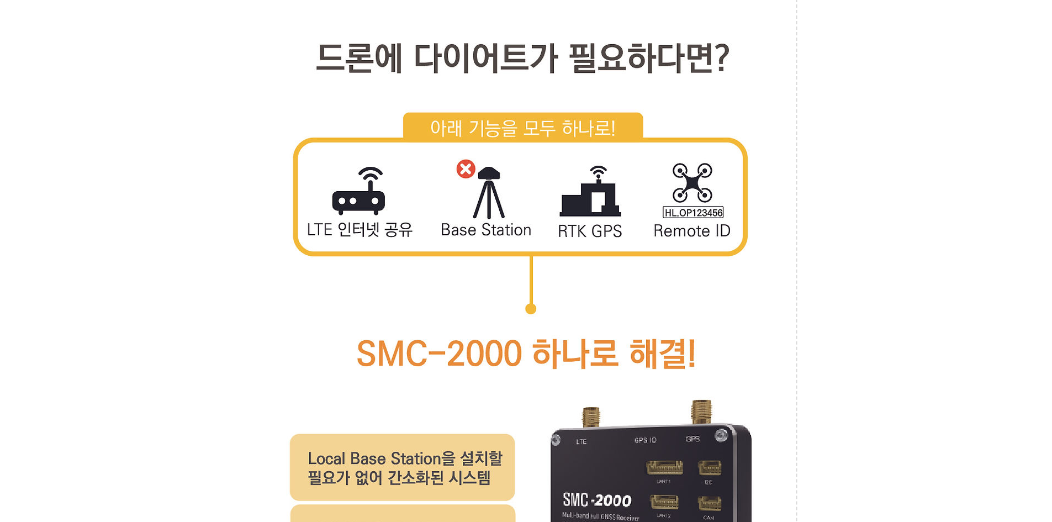
drag, startPoint x: 923, startPoint y: 75, endPoint x: 923, endPoint y: 69, distance: 6.1
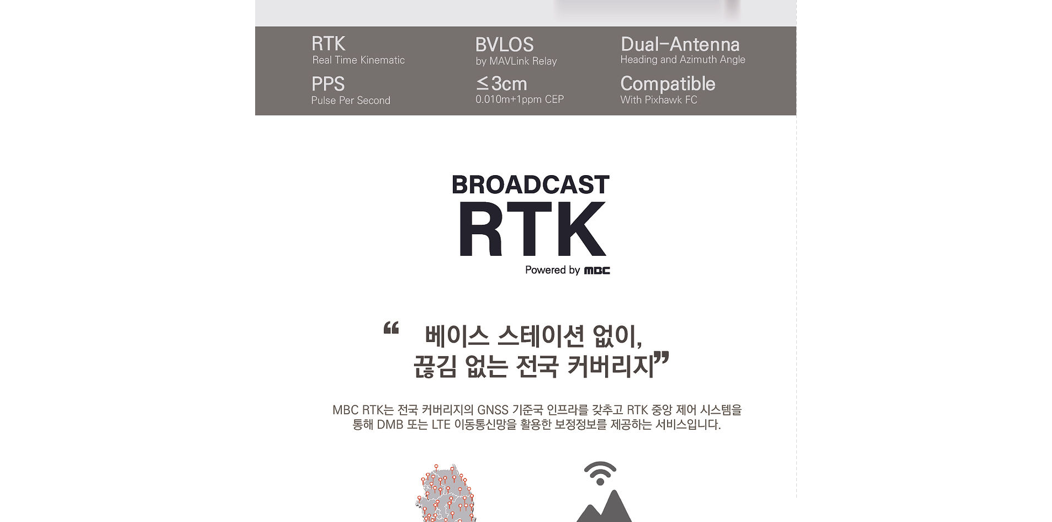
drag, startPoint x: 901, startPoint y: 231, endPoint x: 929, endPoint y: -7, distance: 239.2
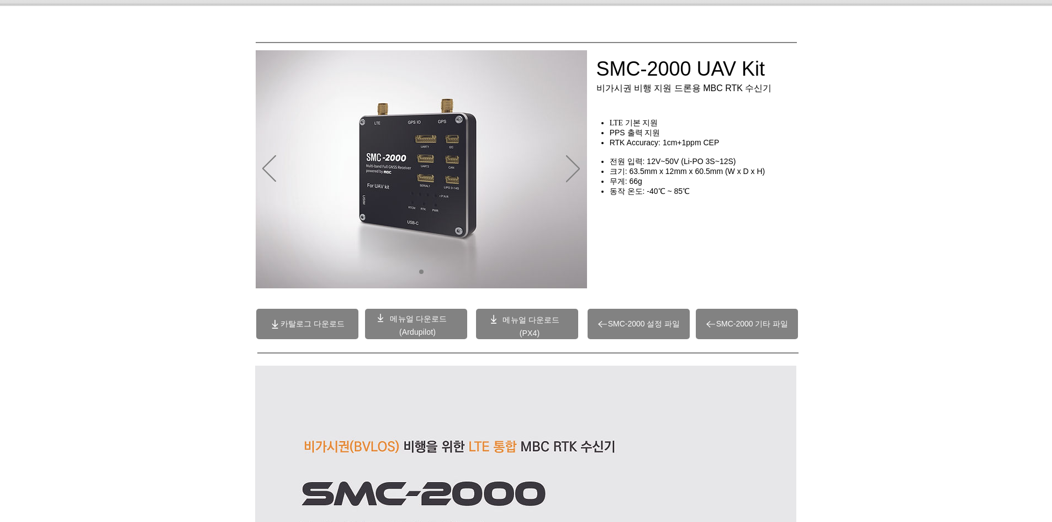
scroll to position [0, 0]
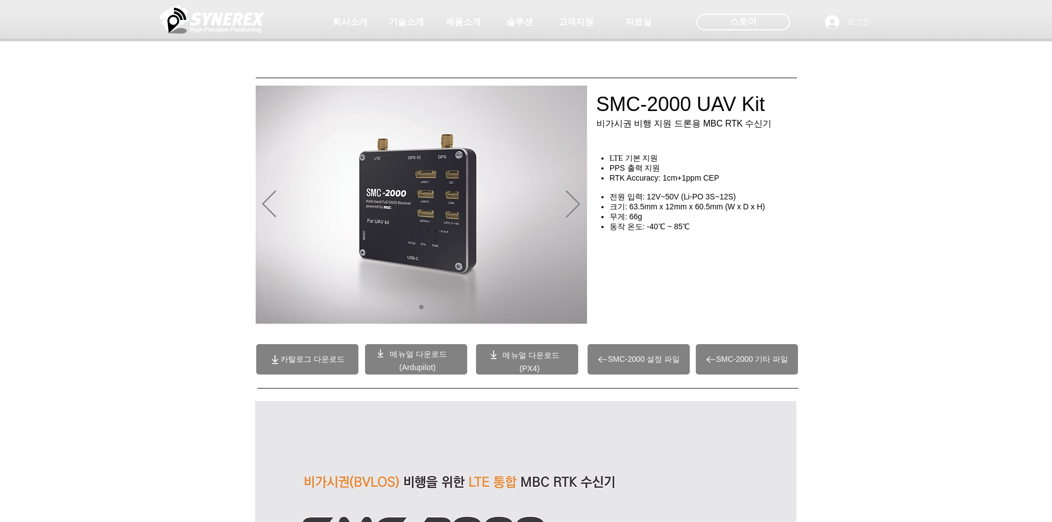
drag, startPoint x: 898, startPoint y: 370, endPoint x: 887, endPoint y: 177, distance: 193.1
drag, startPoint x: 849, startPoint y: 345, endPoint x: 847, endPoint y: 240, distance: 105.5
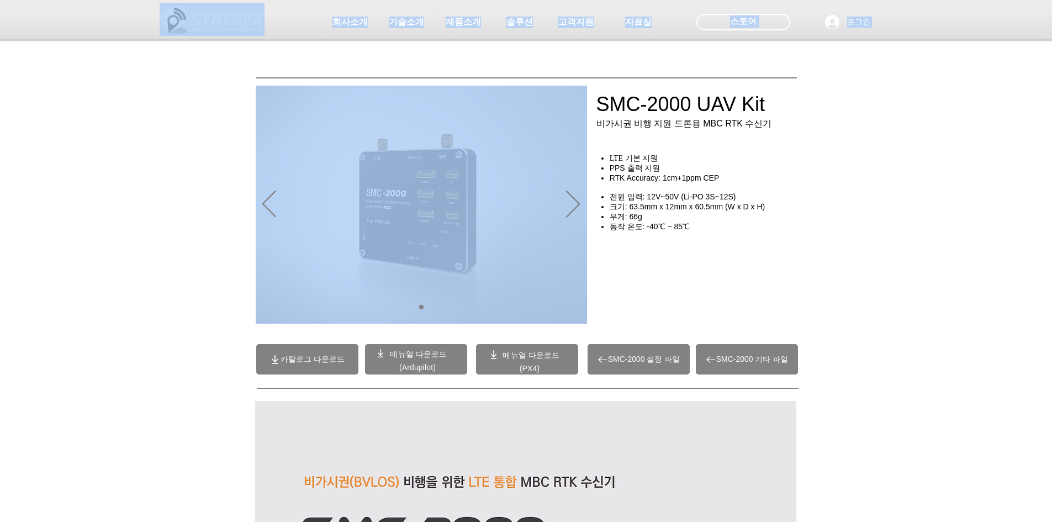
drag, startPoint x: 703, startPoint y: 185, endPoint x: 678, endPoint y: 125, distance: 64.4
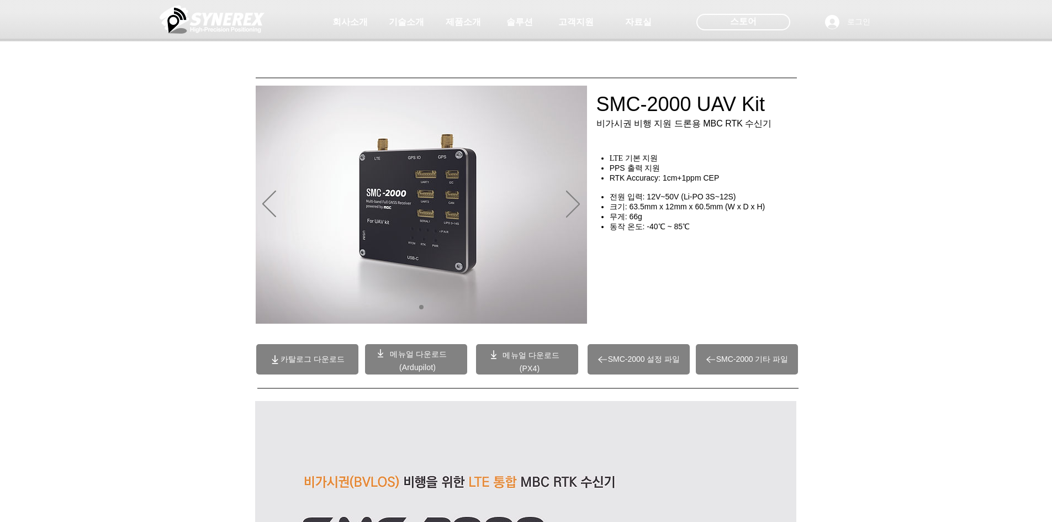
click at [685, 187] on h4 "​ ​" at bounding box center [700, 187] width 208 height 9
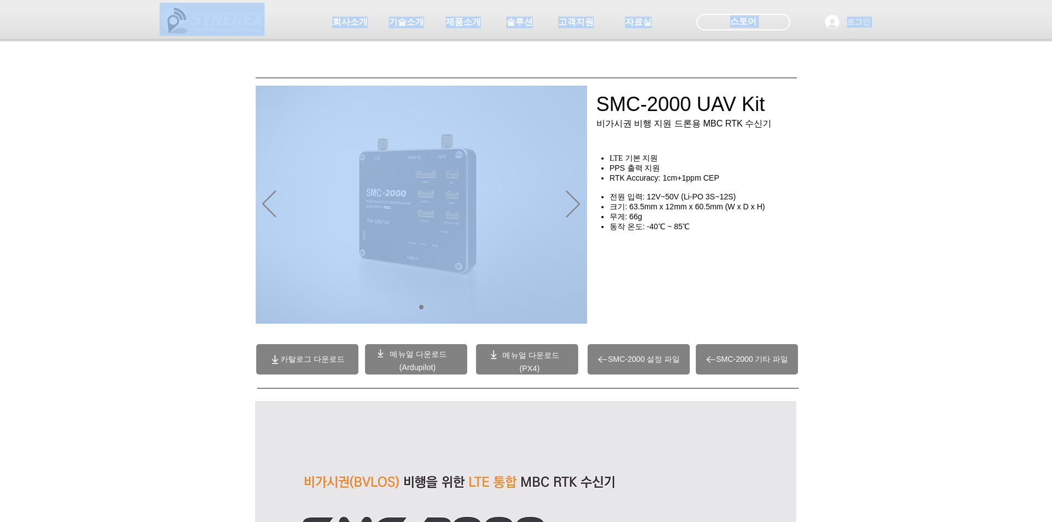
drag, startPoint x: 698, startPoint y: 237, endPoint x: 652, endPoint y: 160, distance: 89.7
click at [652, 161] on div at bounding box center [526, 82] width 1052 height 164
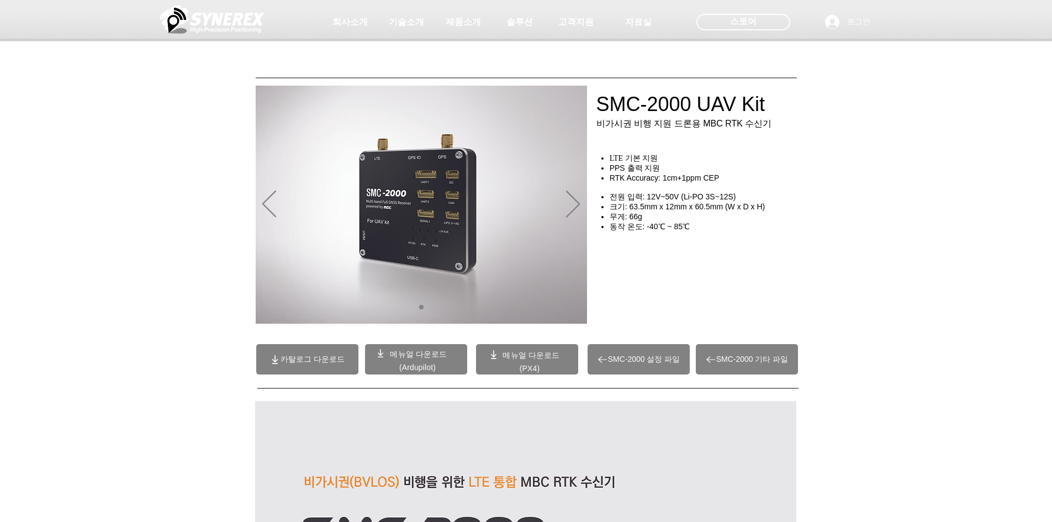
drag, startPoint x: 734, startPoint y: 282, endPoint x: 735, endPoint y: 274, distance: 8.4
click at [735, 279] on div "main content" at bounding box center [706, 271] width 221 height 97
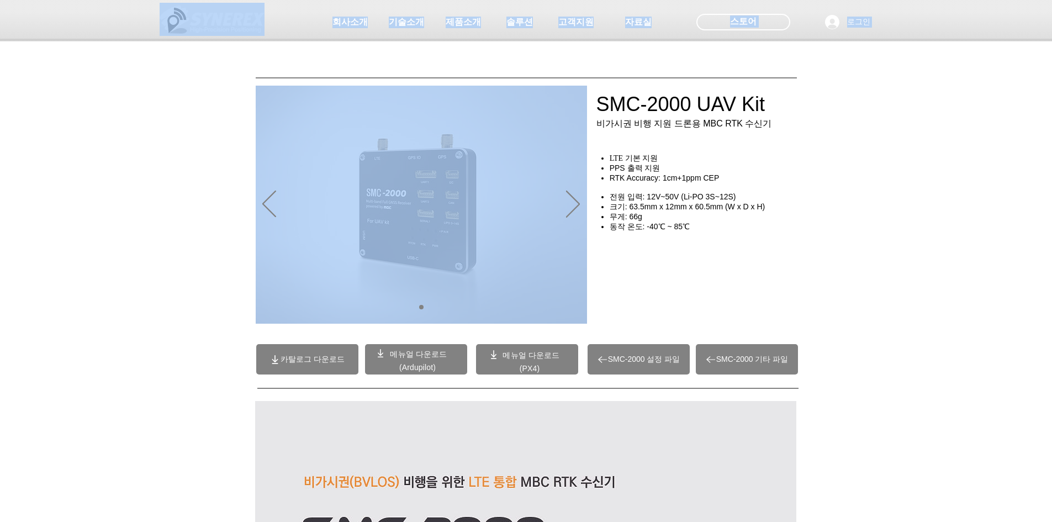
drag, startPoint x: 735, startPoint y: 260, endPoint x: 713, endPoint y: 142, distance: 120.2
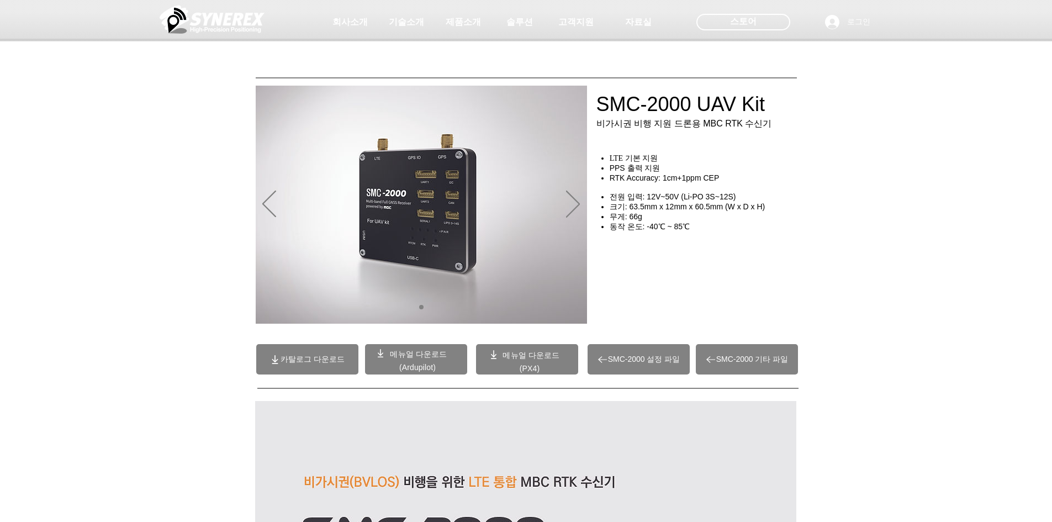
click at [682, 211] on span "크기: 63.5mm x 12mm x 60.5mm (W x D x H)" at bounding box center [688, 206] width 156 height 9
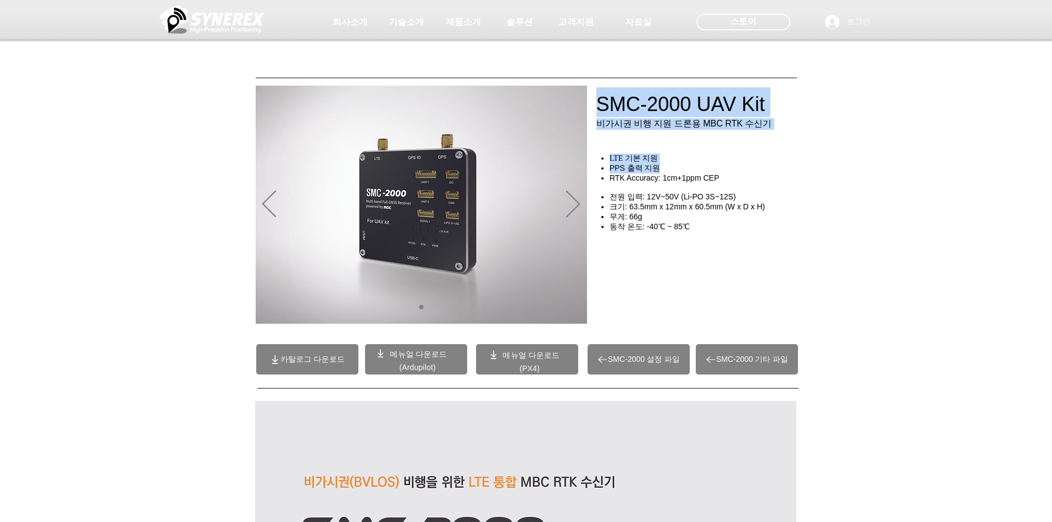
drag, startPoint x: 696, startPoint y: 237, endPoint x: 701, endPoint y: 173, distance: 63.7
click at [701, 223] on div "SMC-2000 UAV Kit 비가시권 비행 지원 드론용 MBC RTK 수신기 LTE 기본 지원 PPS 출력 지원 RTK Accuracy: 1…" at bounding box center [706, 271] width 221 height 97
click at [701, 173] on h4 "PPS 출력 지원" at bounding box center [707, 169] width 194 height 10
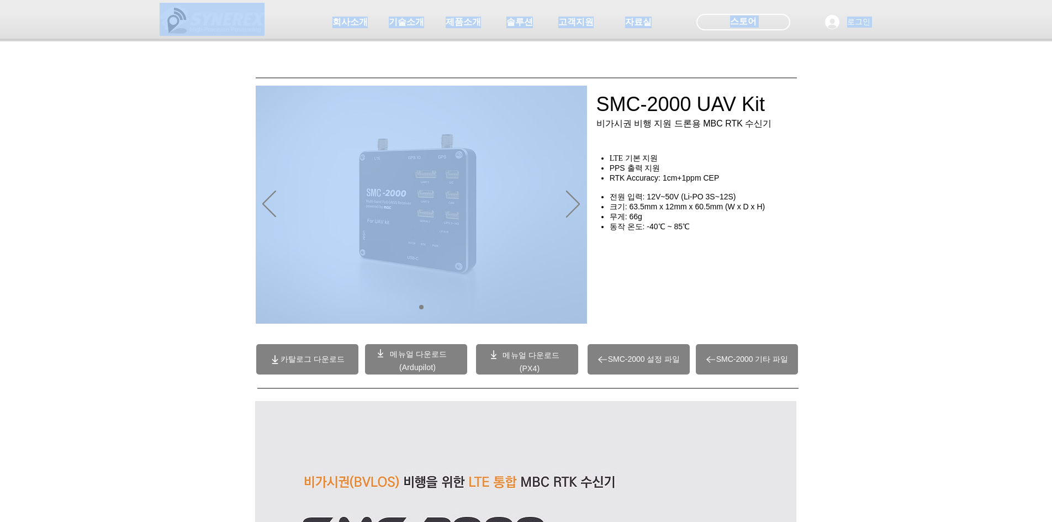
drag, startPoint x: 697, startPoint y: 239, endPoint x: 686, endPoint y: 167, distance: 72.6
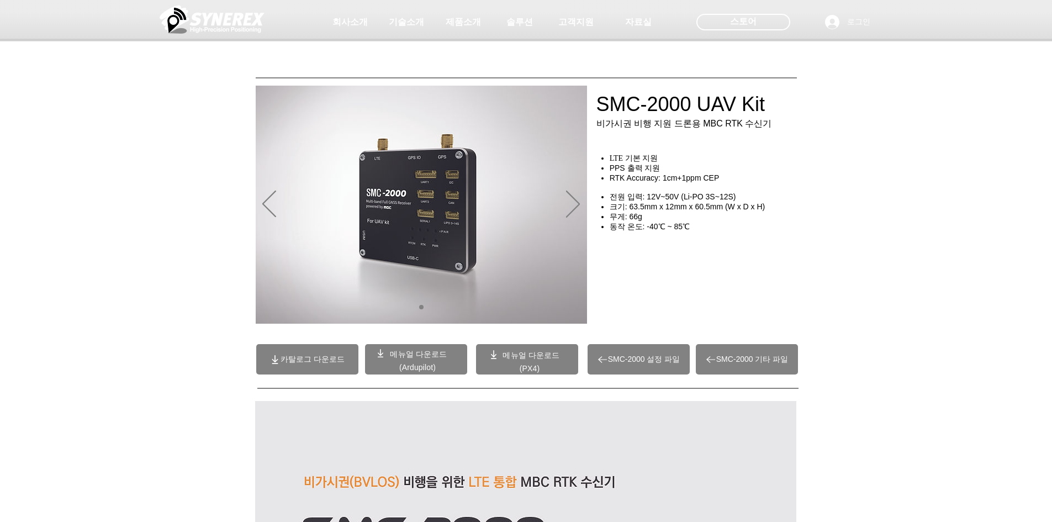
click at [686, 167] on div "초고정밀 위치정보 솔루션 Broadcast RTK #comp-kyq9tmhv svg [data-color="1"] {fill: #000000;…" at bounding box center [526, 84] width 1052 height 169
click at [409, 352] on span "메뉴얼 다운로드" at bounding box center [418, 354] width 57 height 9
click at [541, 360] on p "메뉴얼 다운로드" at bounding box center [531, 355] width 75 height 10
click at [541, 358] on span "메뉴얼 다운로드" at bounding box center [531, 355] width 57 height 9
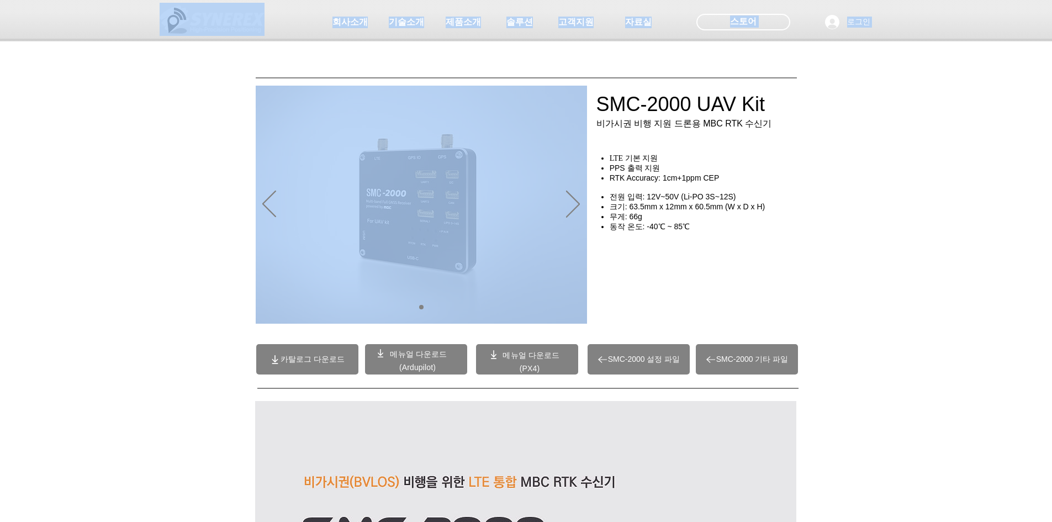
drag, startPoint x: 752, startPoint y: 231, endPoint x: 704, endPoint y: 158, distance: 87.3
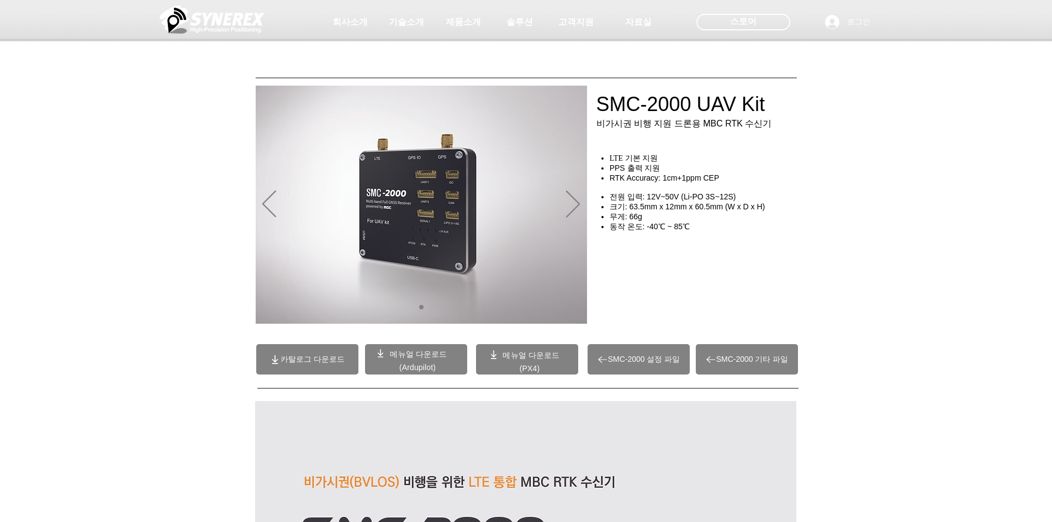
click at [706, 217] on h4 "무게: 66g" at bounding box center [707, 217] width 194 height 10
drag, startPoint x: 737, startPoint y: 203, endPoint x: 609, endPoint y: 206, distance: 128.2
click at [609, 202] on ul "전원 입력: 12V~50V (Li-PO 3S~12S)" at bounding box center [702, 197] width 204 height 10
copy span "전원 입력: 12V~50V (Li-PO 3S~12S)"
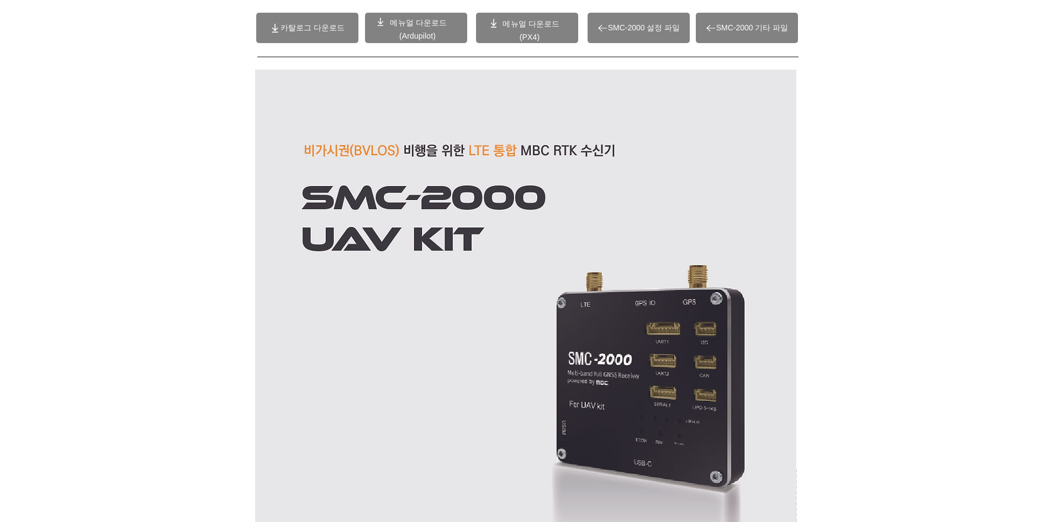
scroll to position [773, 0]
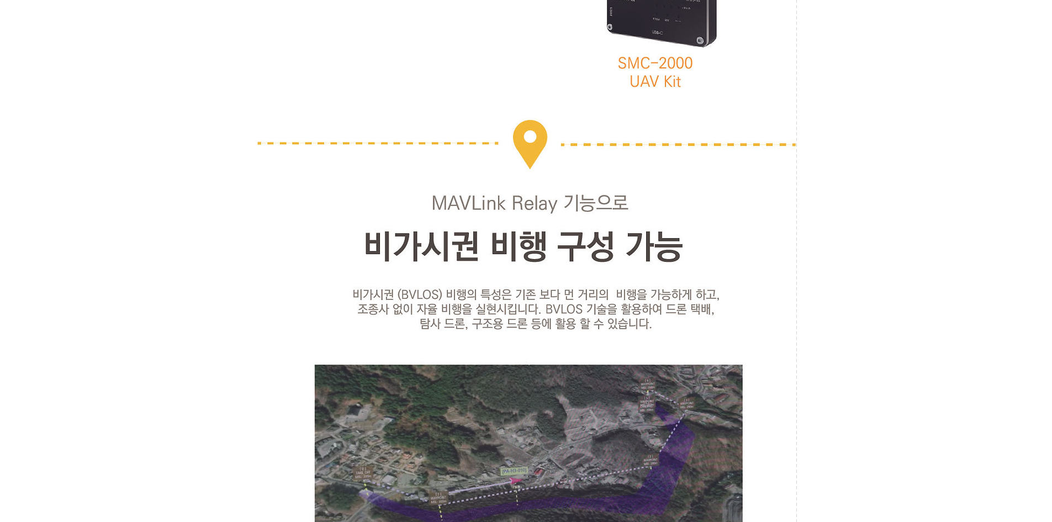
scroll to position [1715, 0]
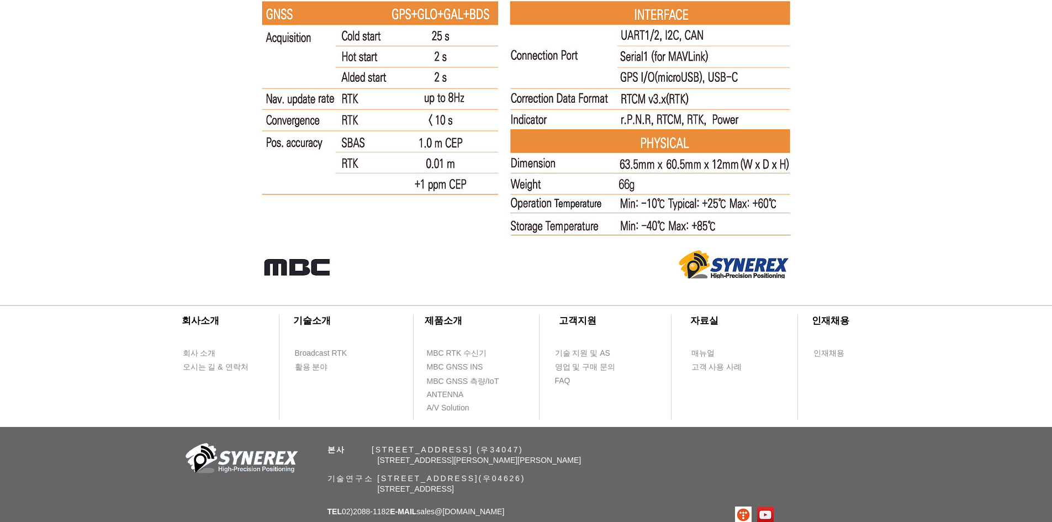
scroll to position [7021, 0]
